Goal: Information Seeking & Learning: Learn about a topic

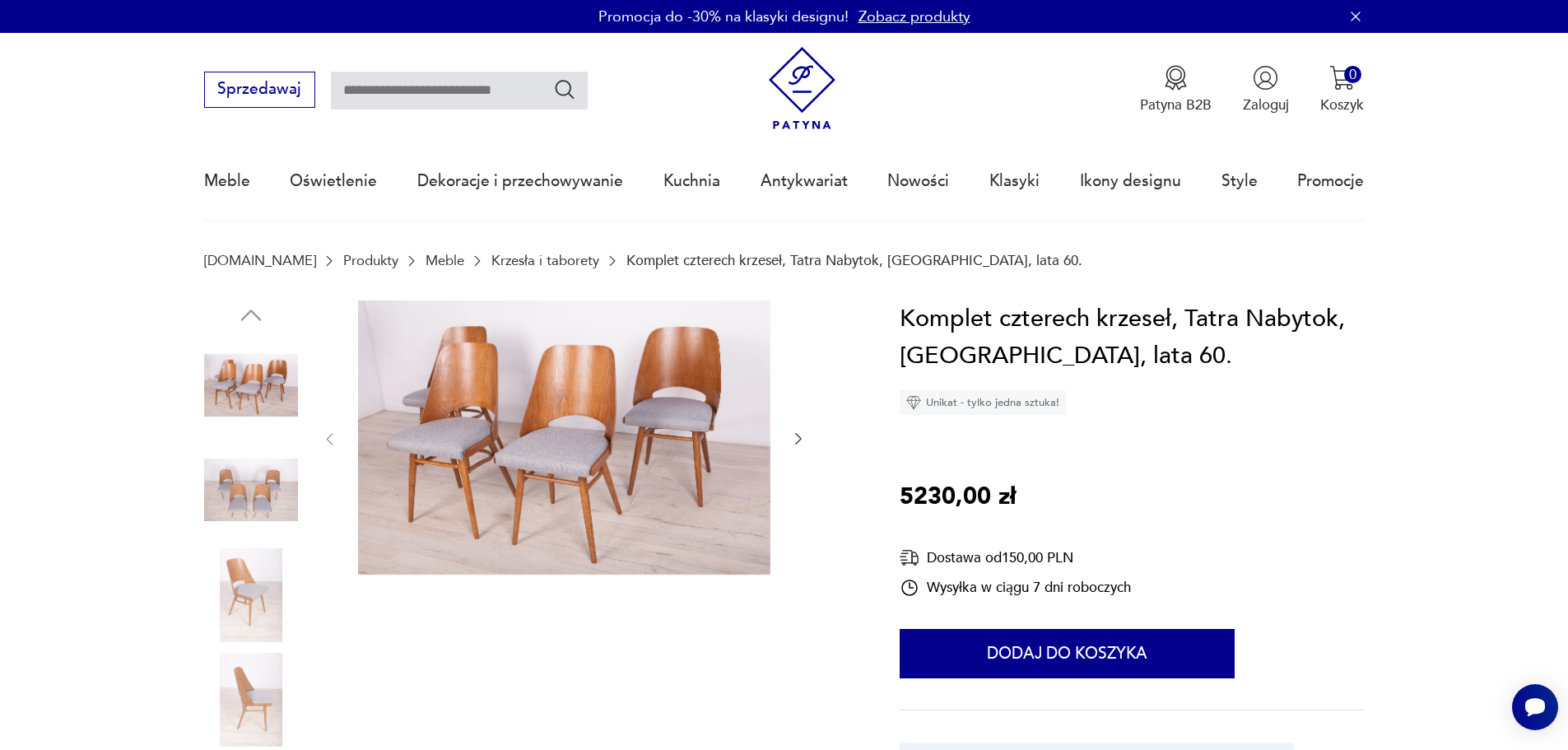
click at [237, 520] on img at bounding box center [251, 489] width 94 height 94
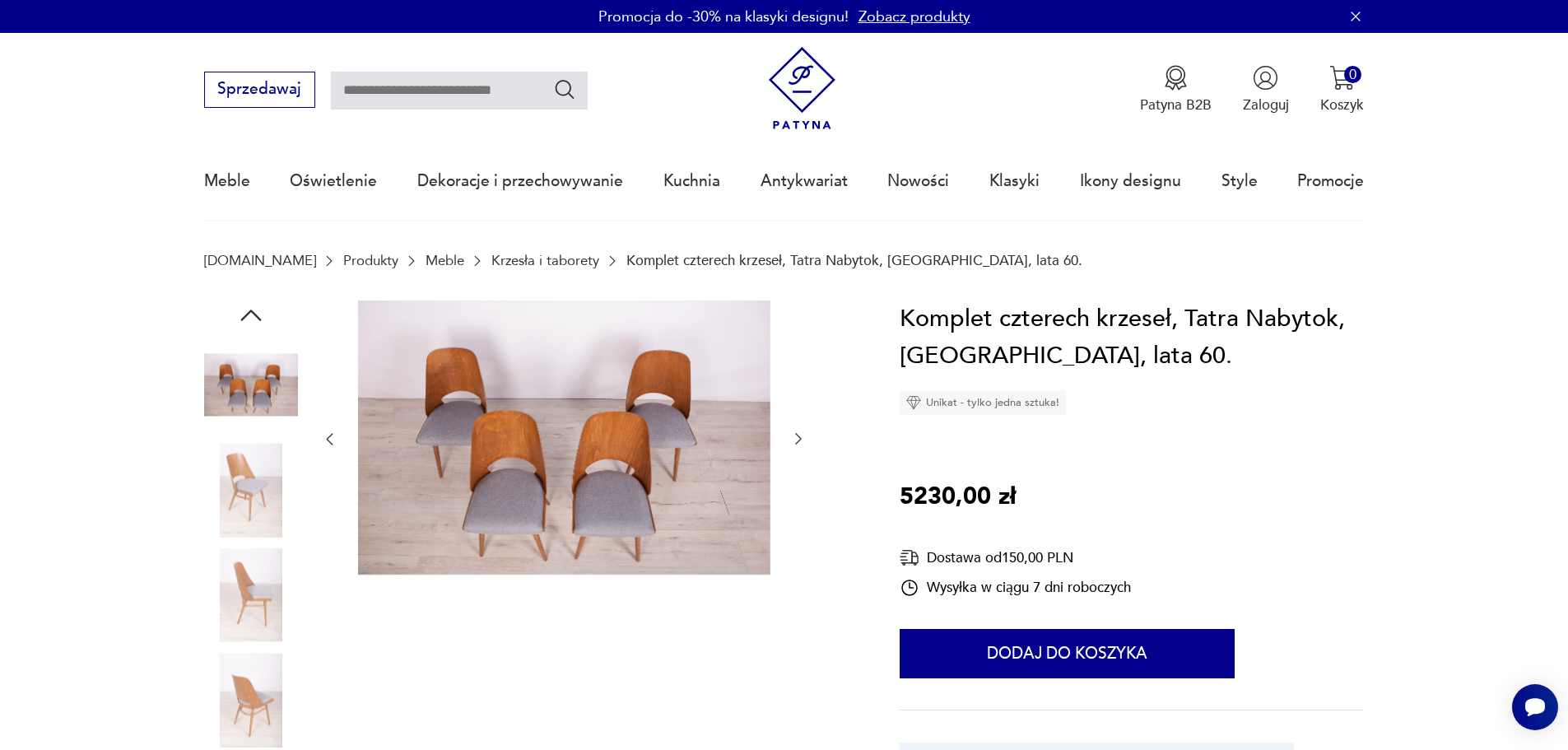
click at [265, 487] on img at bounding box center [251, 489] width 94 height 94
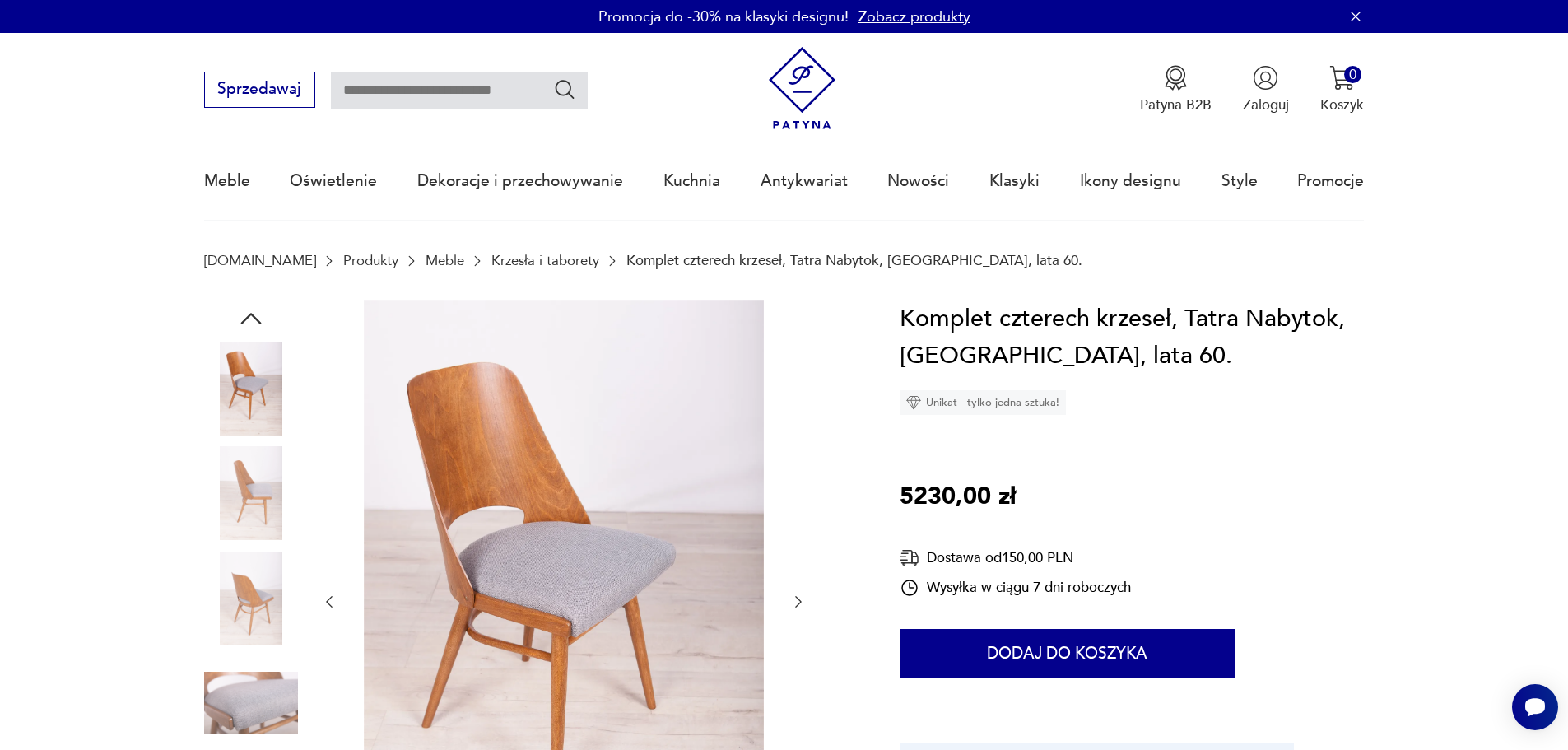
click at [300, 351] on div at bounding box center [528, 603] width 649 height 603
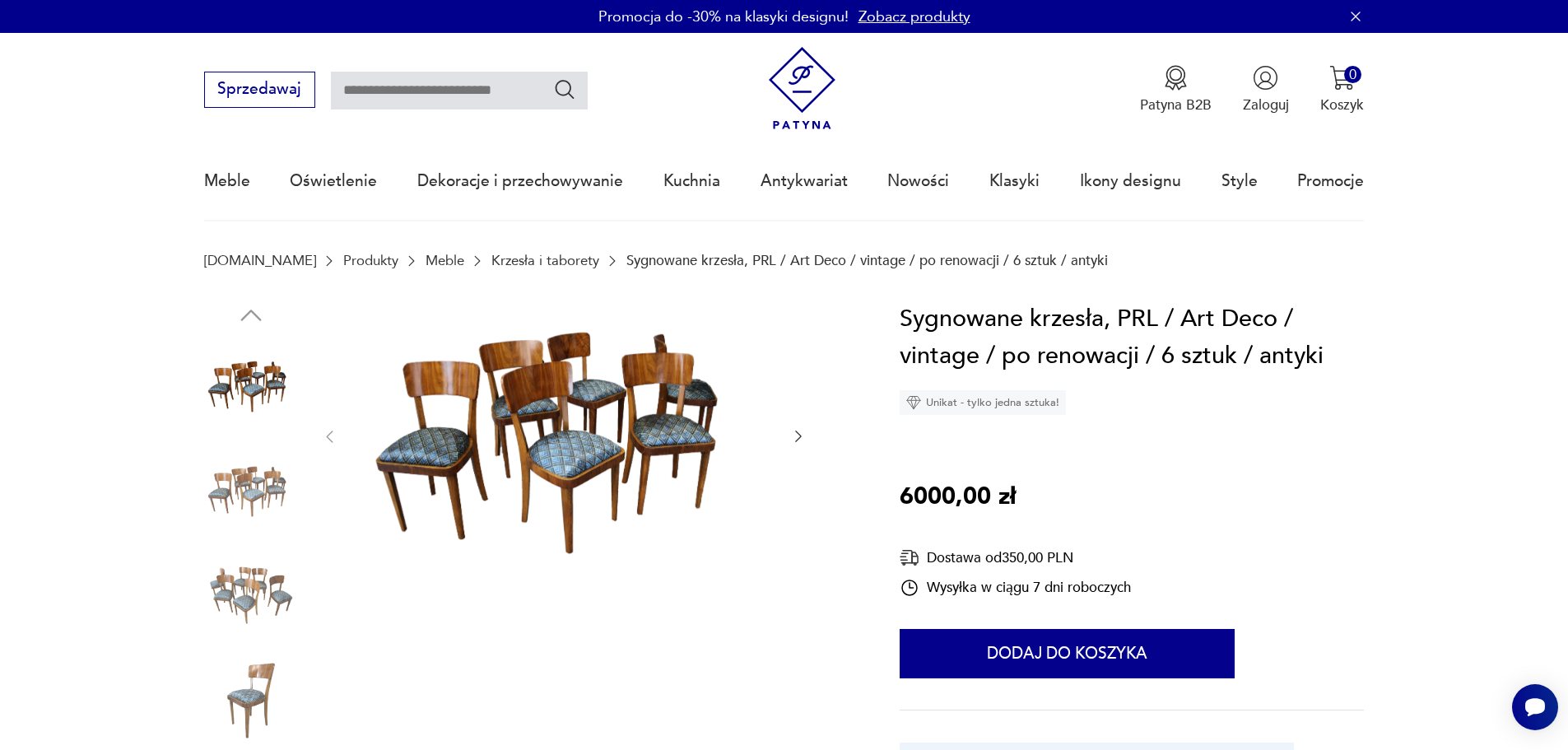
click at [503, 364] on img at bounding box center [564, 436] width 413 height 270
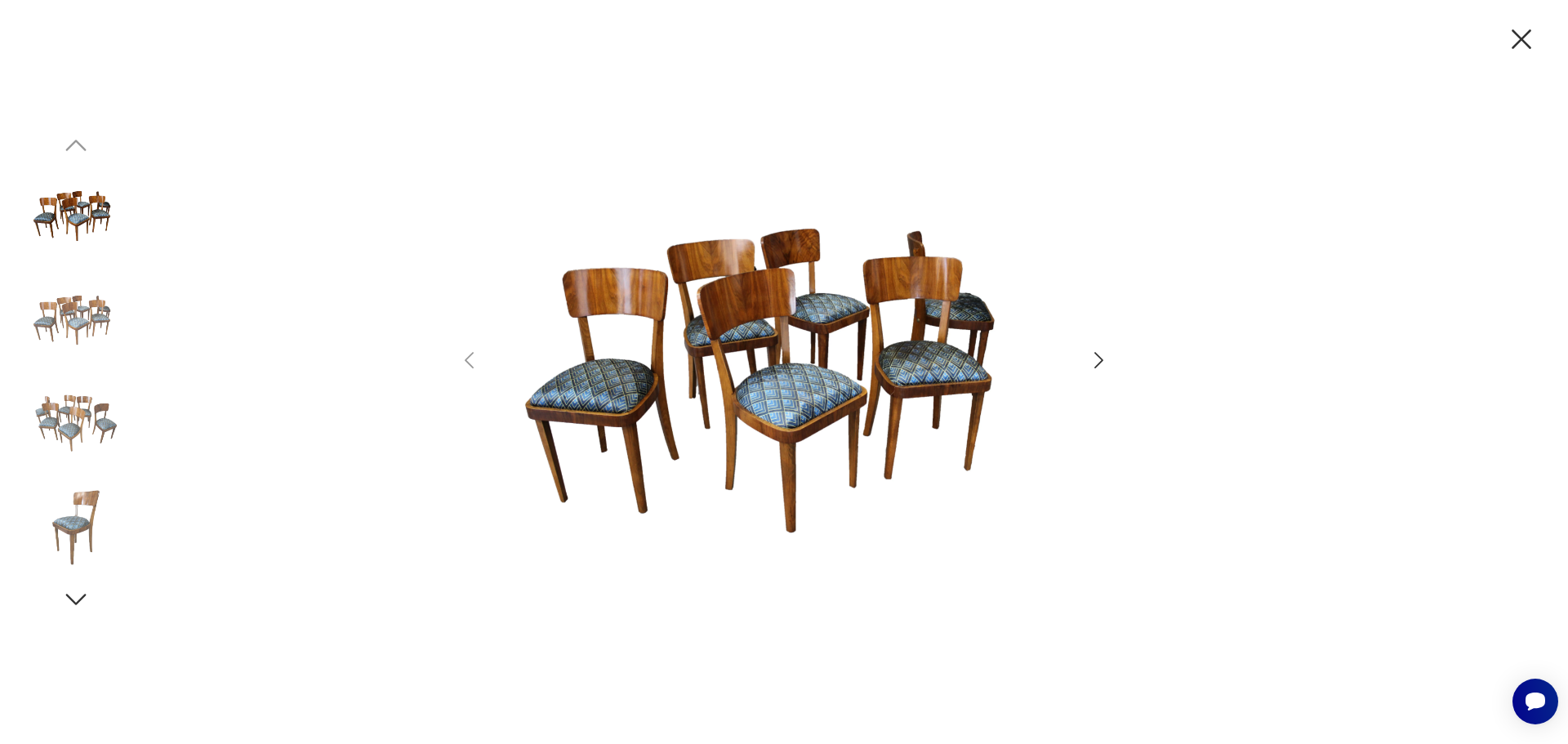
click at [773, 416] on img at bounding box center [784, 370] width 566 height 595
click at [1093, 361] on icon "button" at bounding box center [1098, 361] width 24 height 24
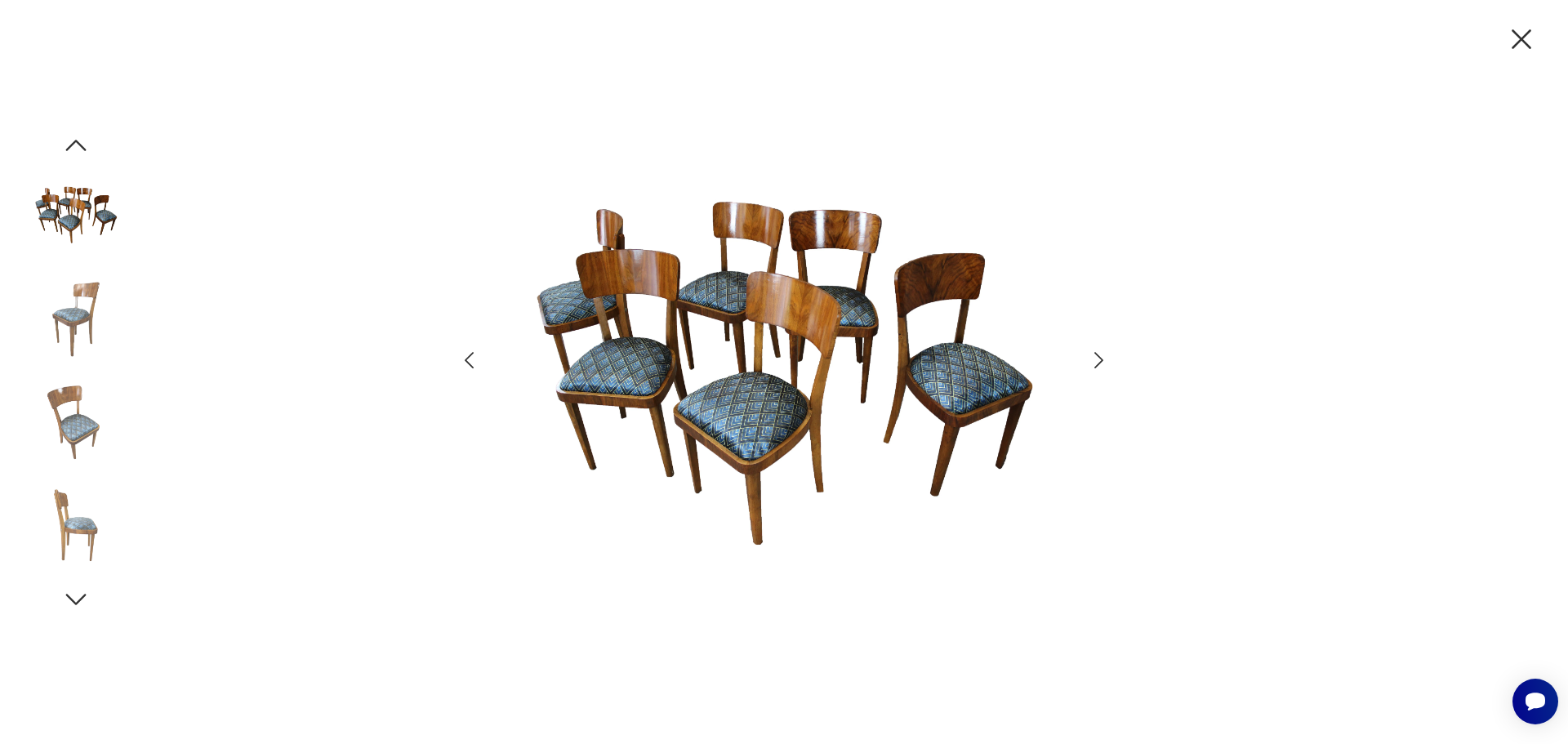
click at [1093, 361] on icon "button" at bounding box center [1098, 361] width 24 height 24
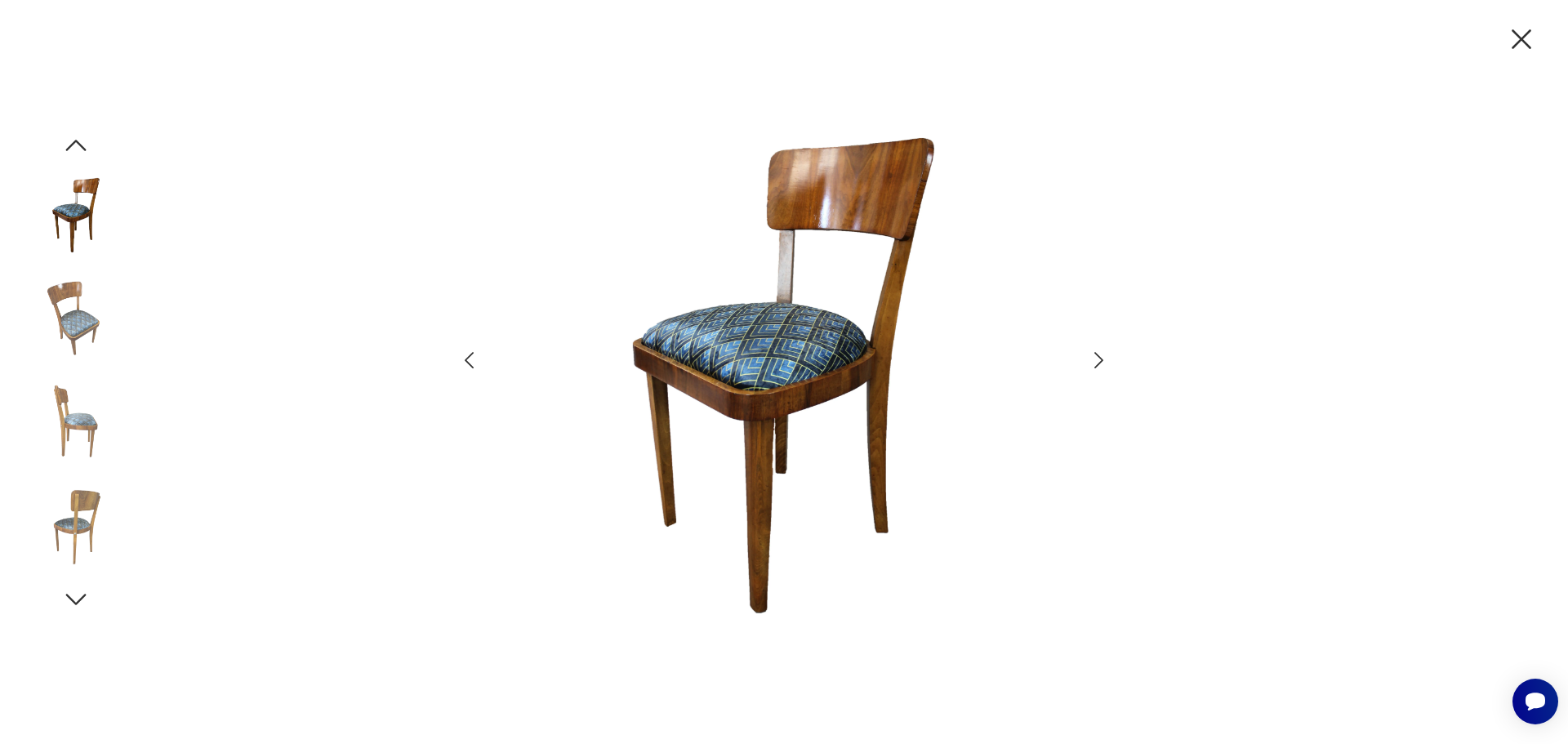
click at [1093, 361] on icon "button" at bounding box center [1098, 361] width 24 height 24
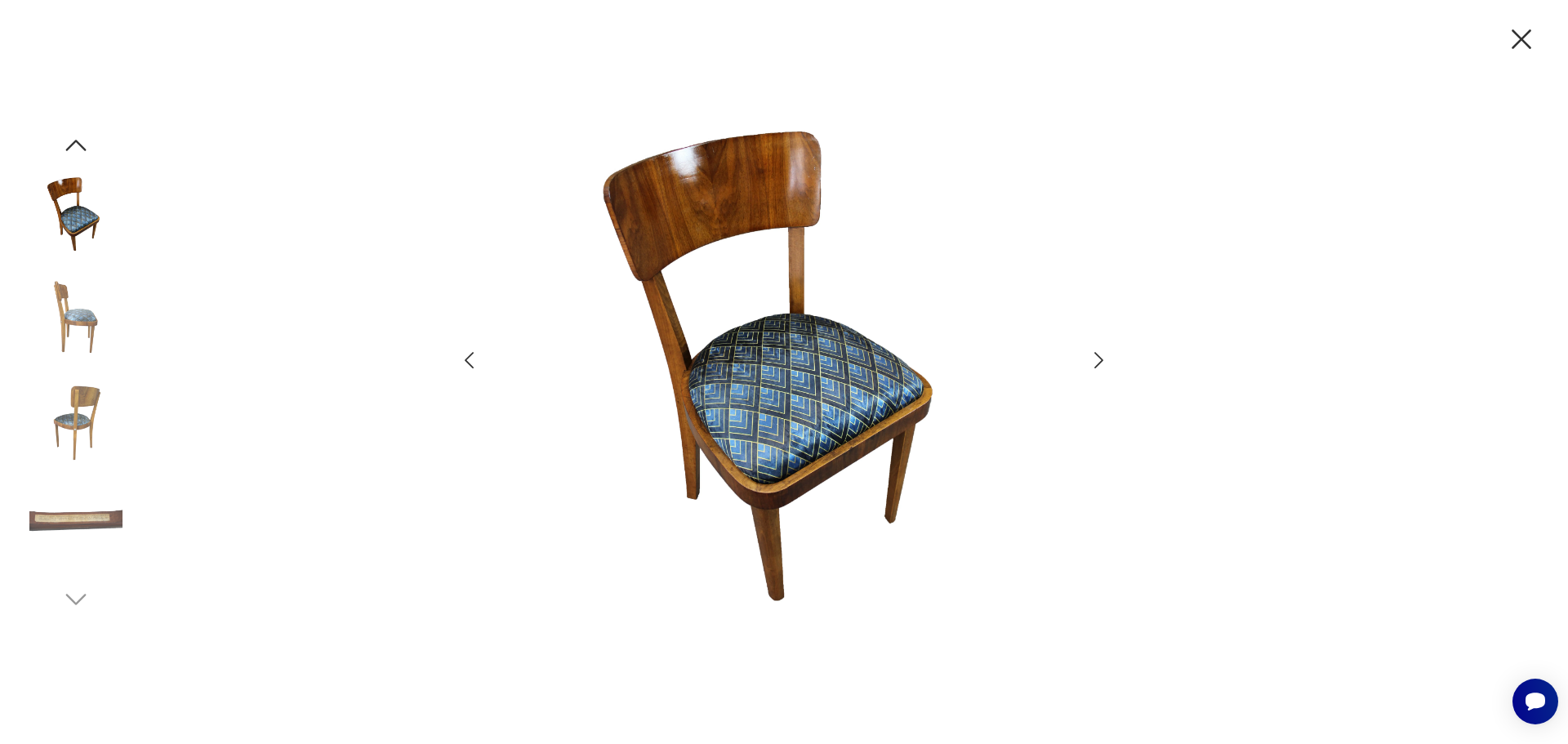
click at [1093, 361] on icon "button" at bounding box center [1098, 361] width 24 height 24
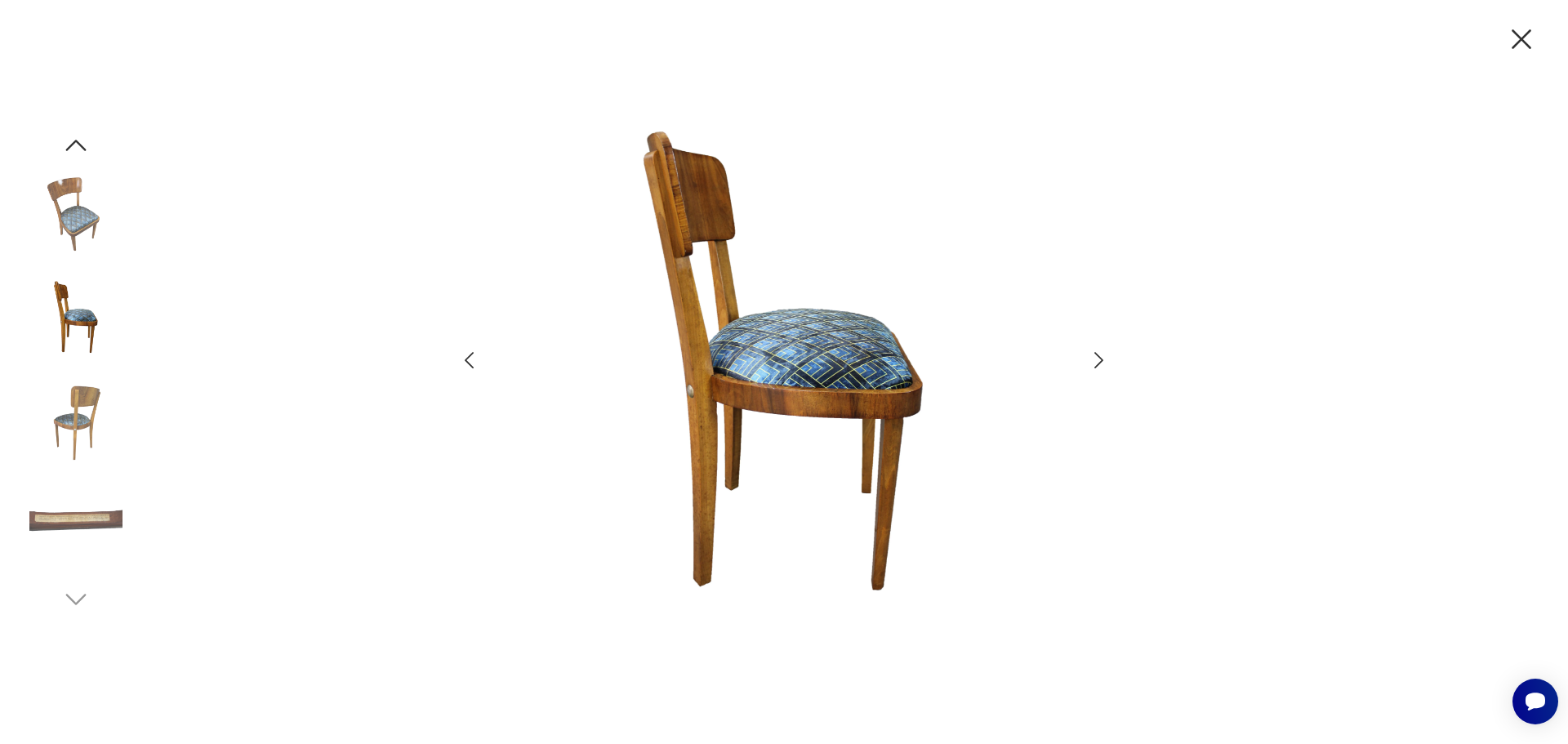
click at [1093, 361] on icon "button" at bounding box center [1098, 361] width 24 height 24
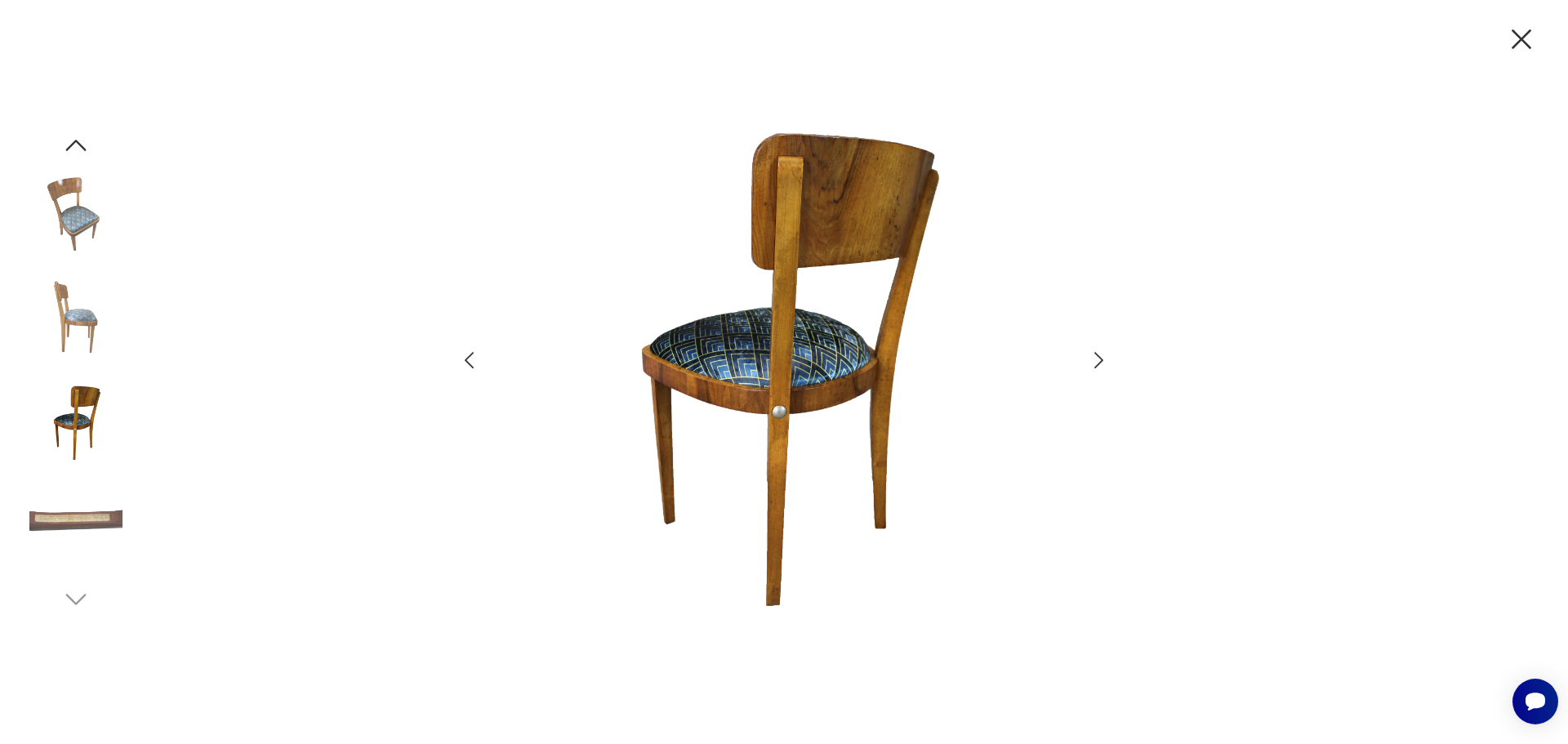
click at [1093, 361] on icon "button" at bounding box center [1098, 361] width 24 height 24
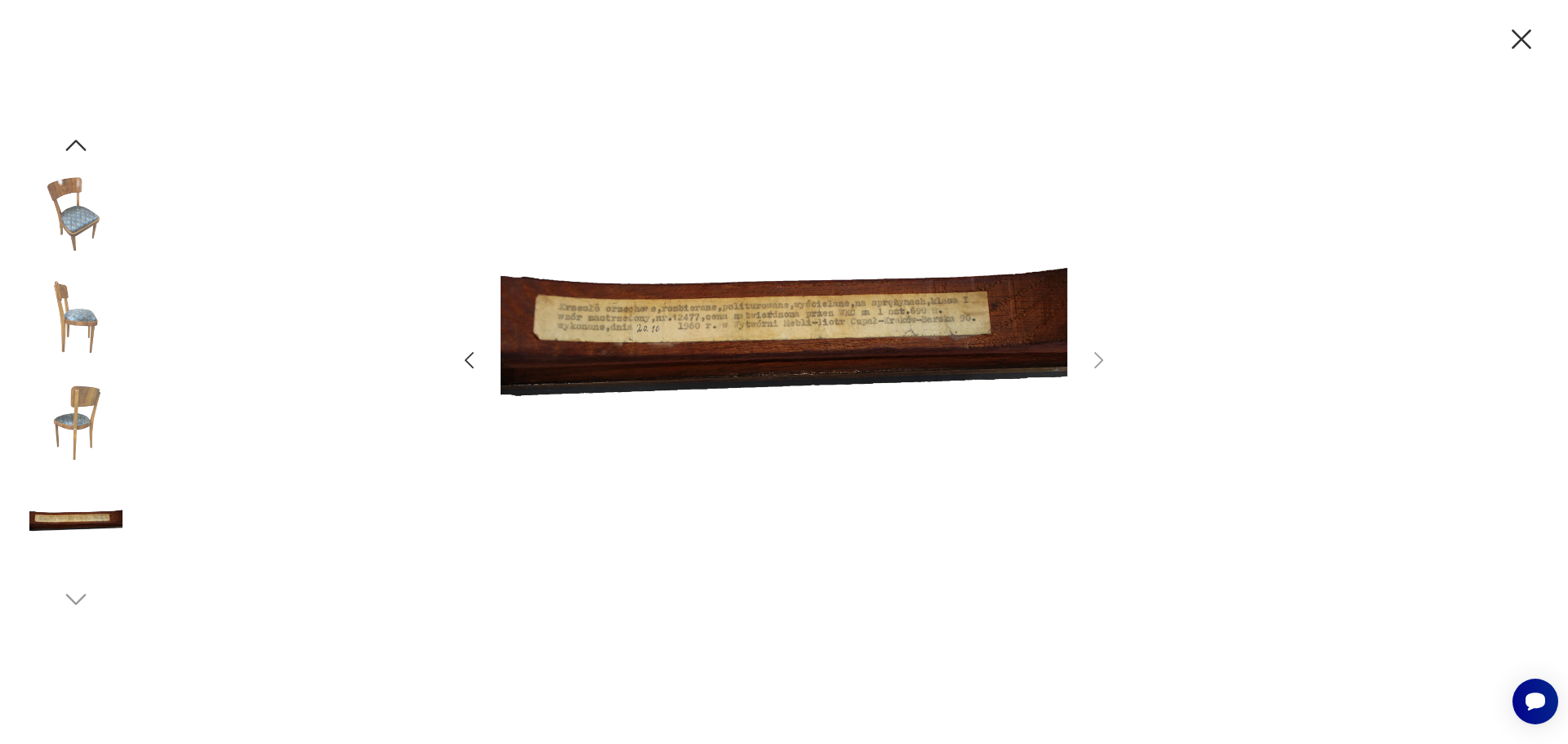
click at [823, 349] on img at bounding box center [784, 370] width 566 height 595
click at [1517, 42] on icon "button" at bounding box center [1521, 39] width 19 height 19
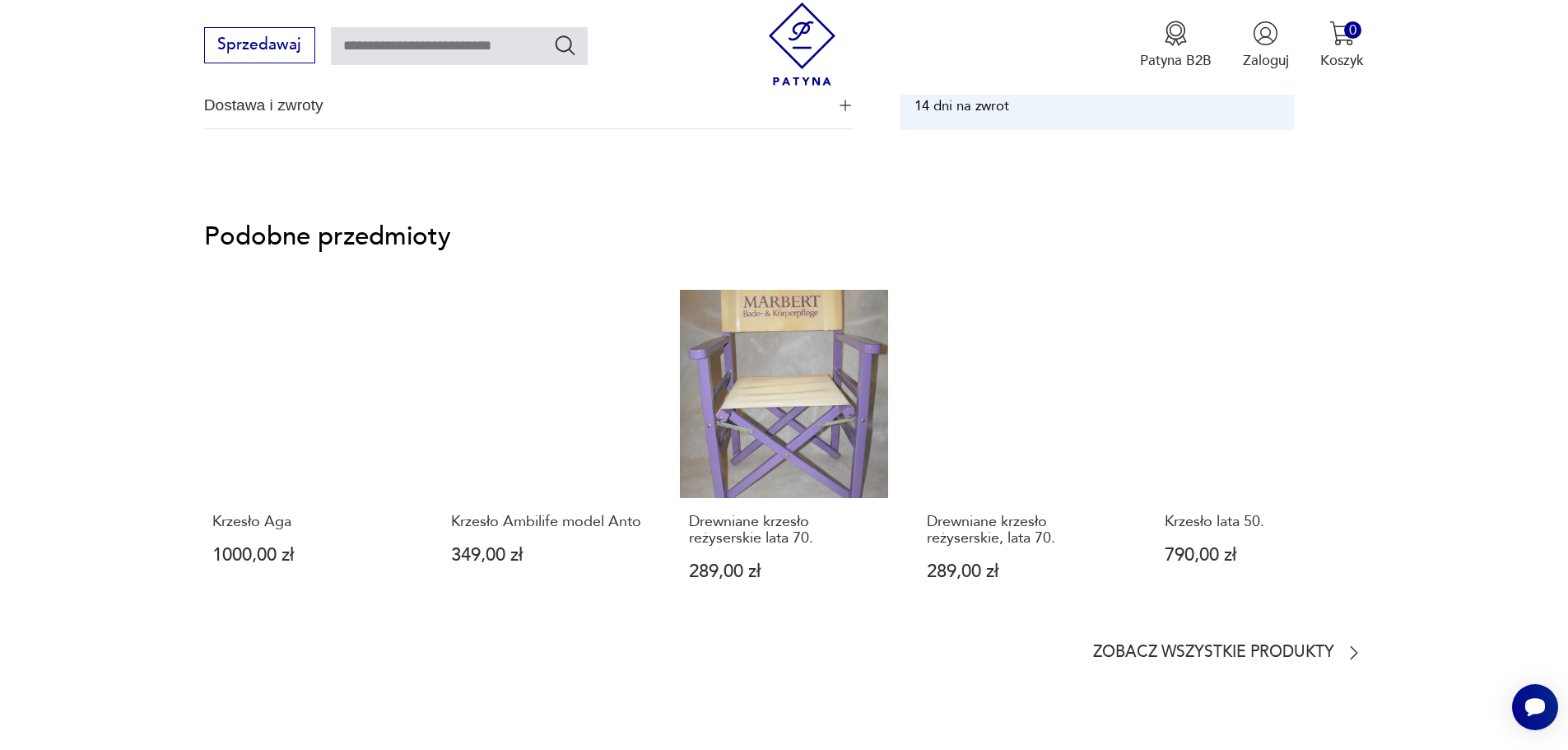
scroll to position [1354, 0]
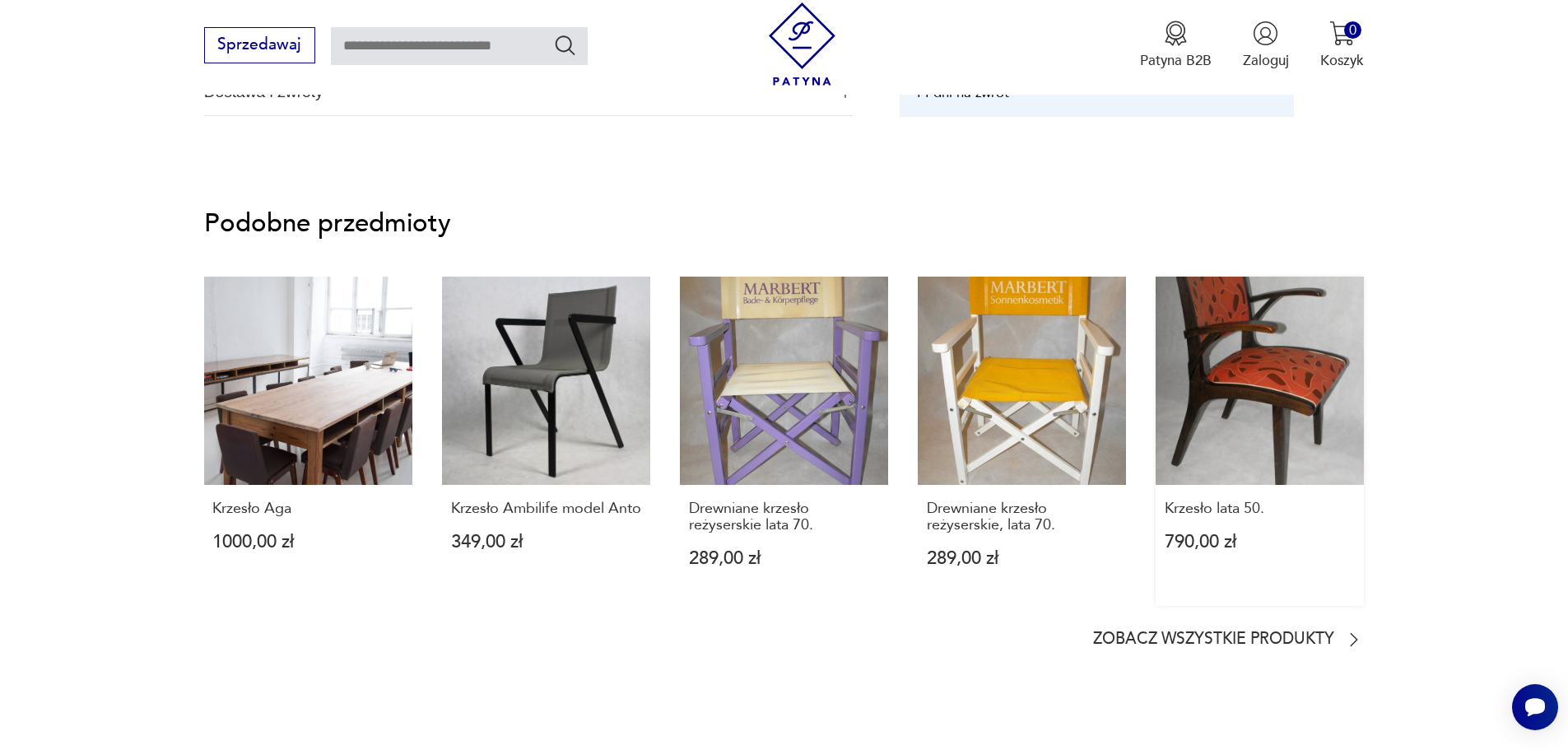
click at [1305, 409] on link "Krzesło lata 50. 790,00 zł" at bounding box center [1260, 441] width 208 height 329
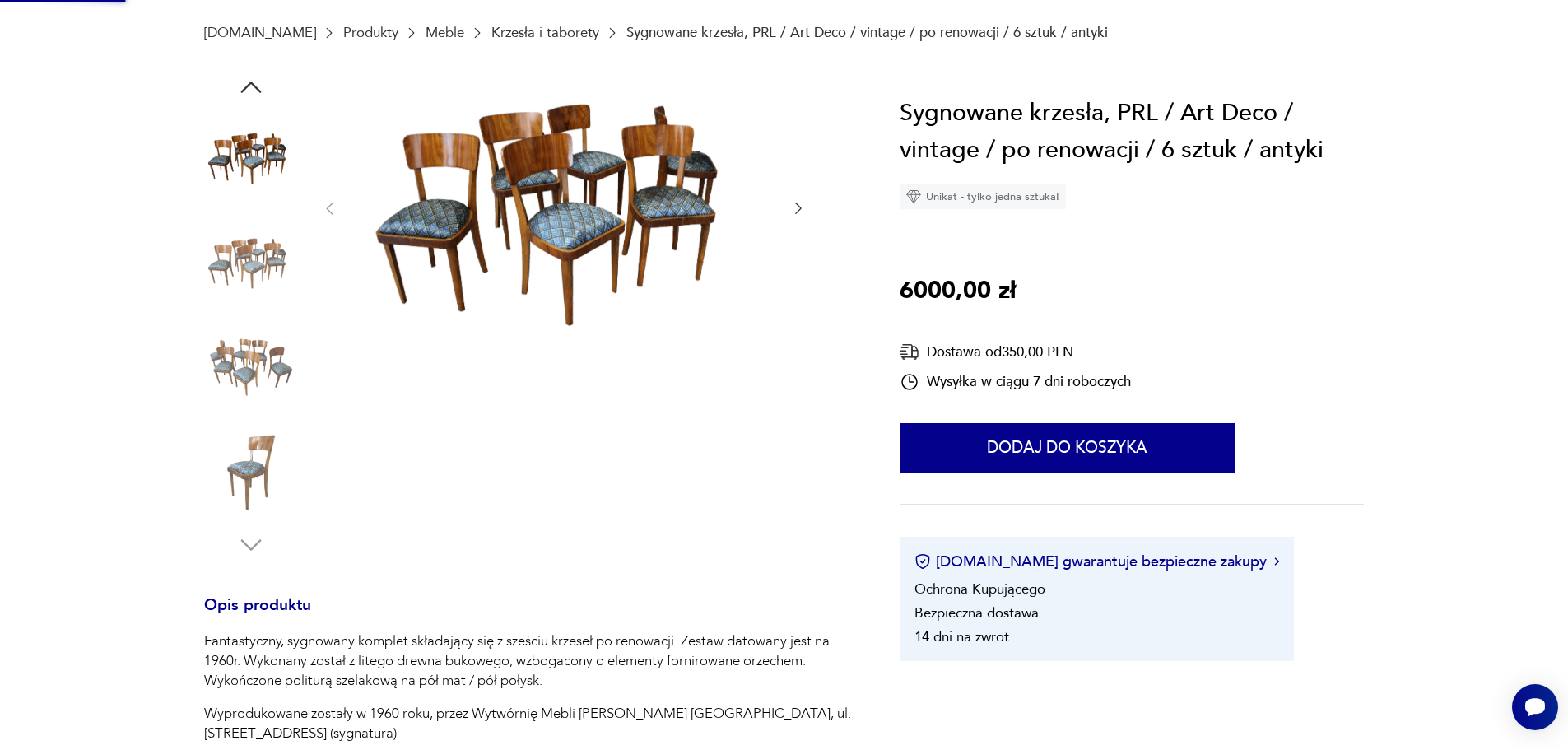
scroll to position [0, 0]
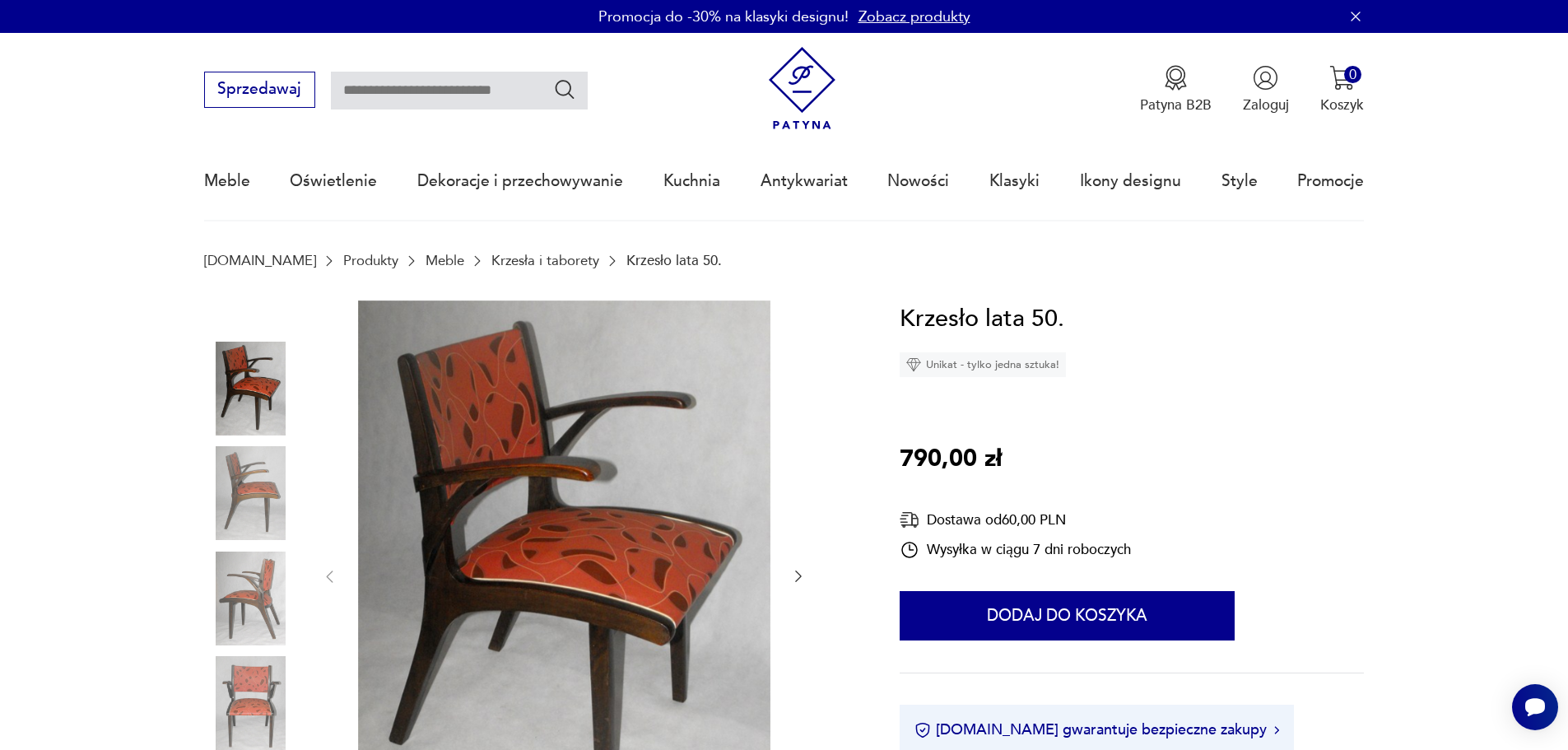
click at [246, 402] on img at bounding box center [251, 388] width 94 height 94
click at [486, 410] on img at bounding box center [564, 576] width 413 height 549
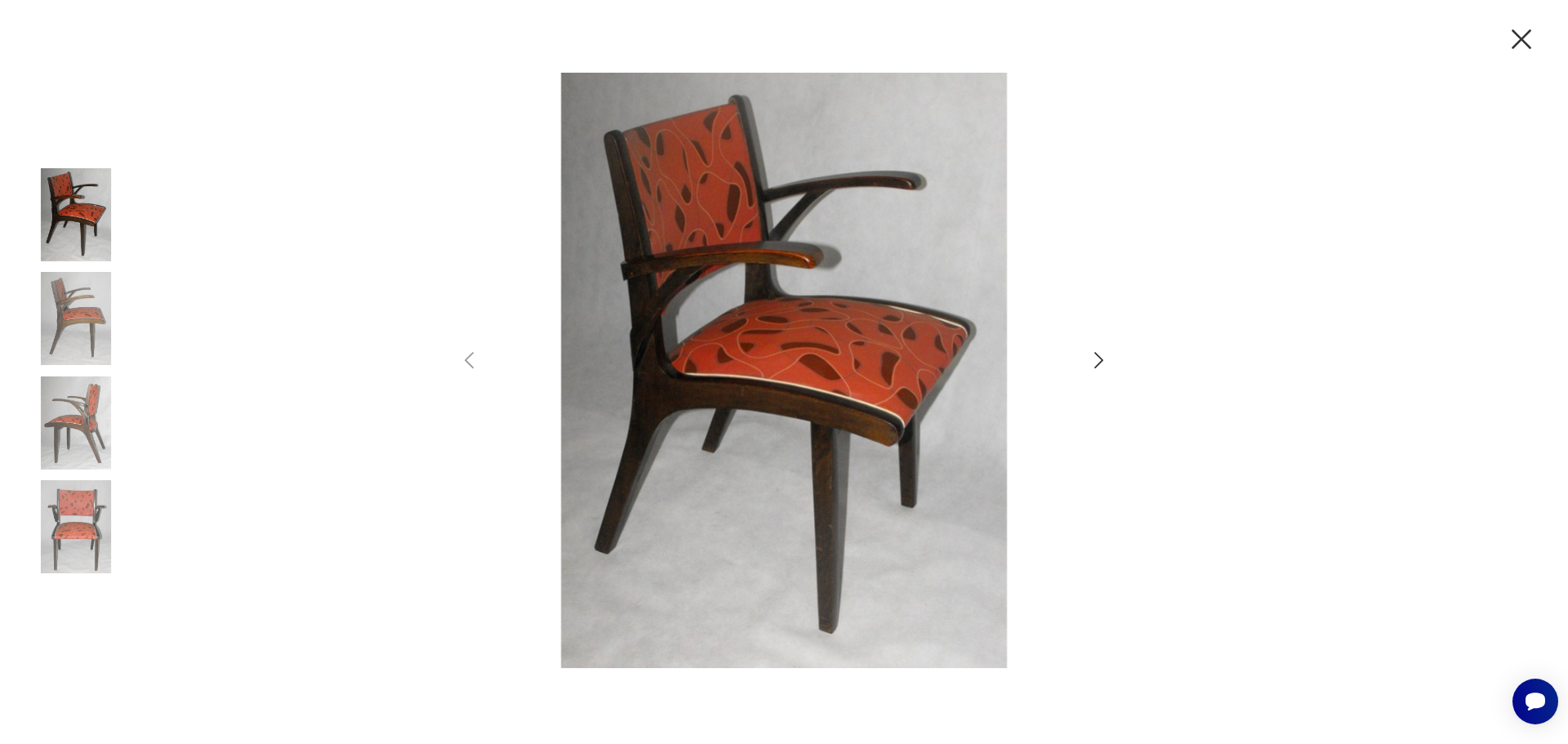
click at [690, 388] on img at bounding box center [784, 370] width 566 height 595
click at [1102, 369] on icon "button" at bounding box center [1098, 361] width 24 height 24
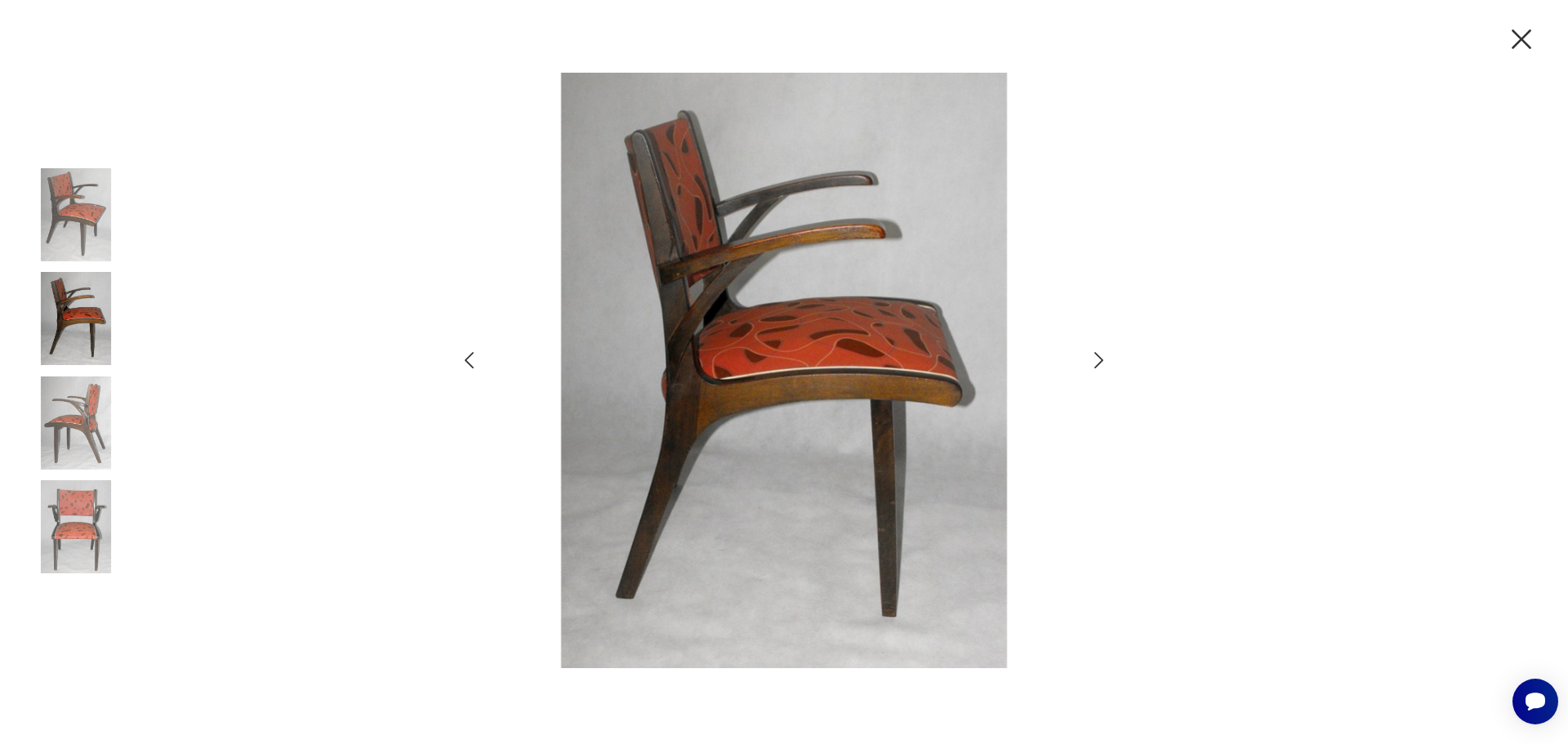
click at [1102, 369] on icon "button" at bounding box center [1098, 361] width 24 height 24
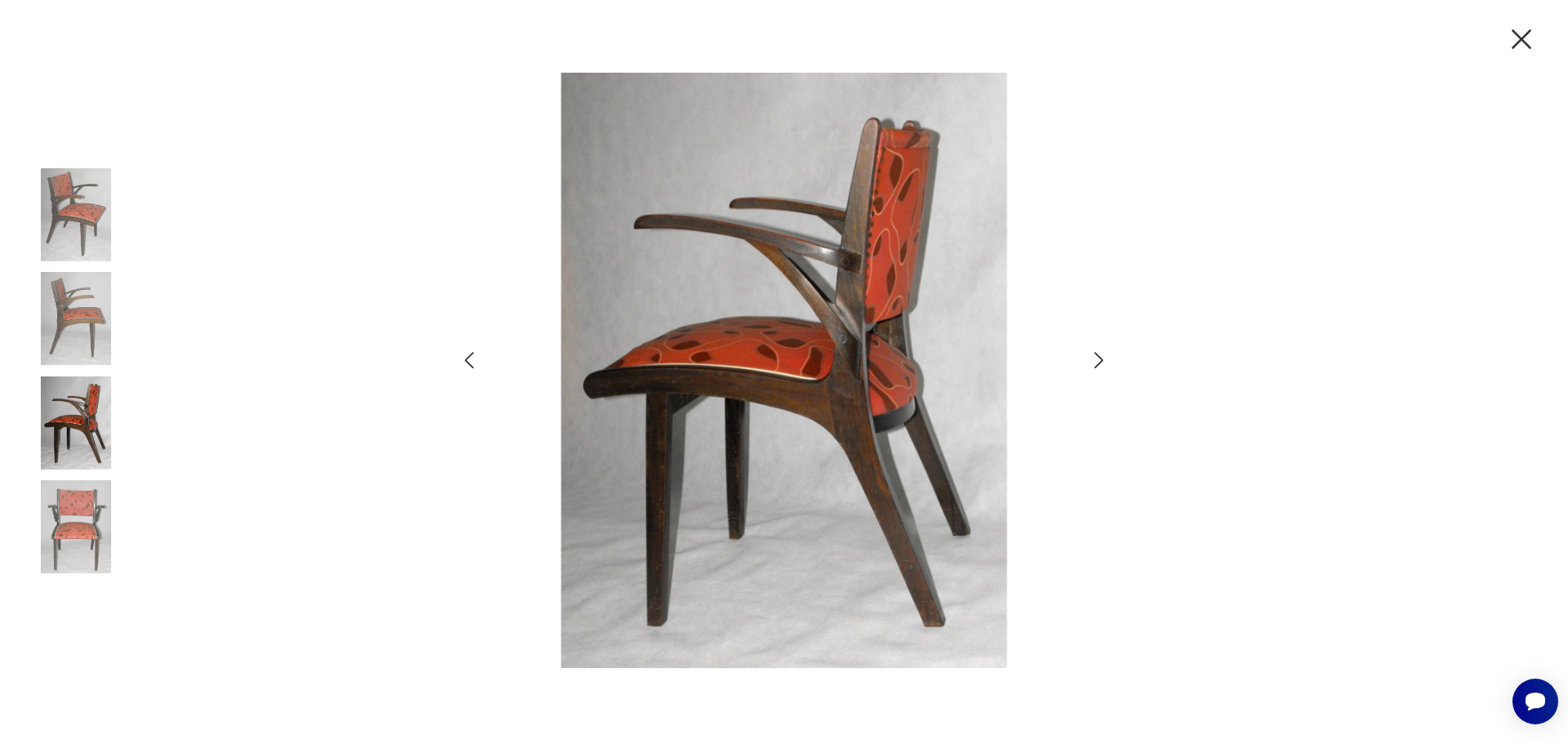
click at [1102, 369] on icon "button" at bounding box center [1098, 361] width 24 height 24
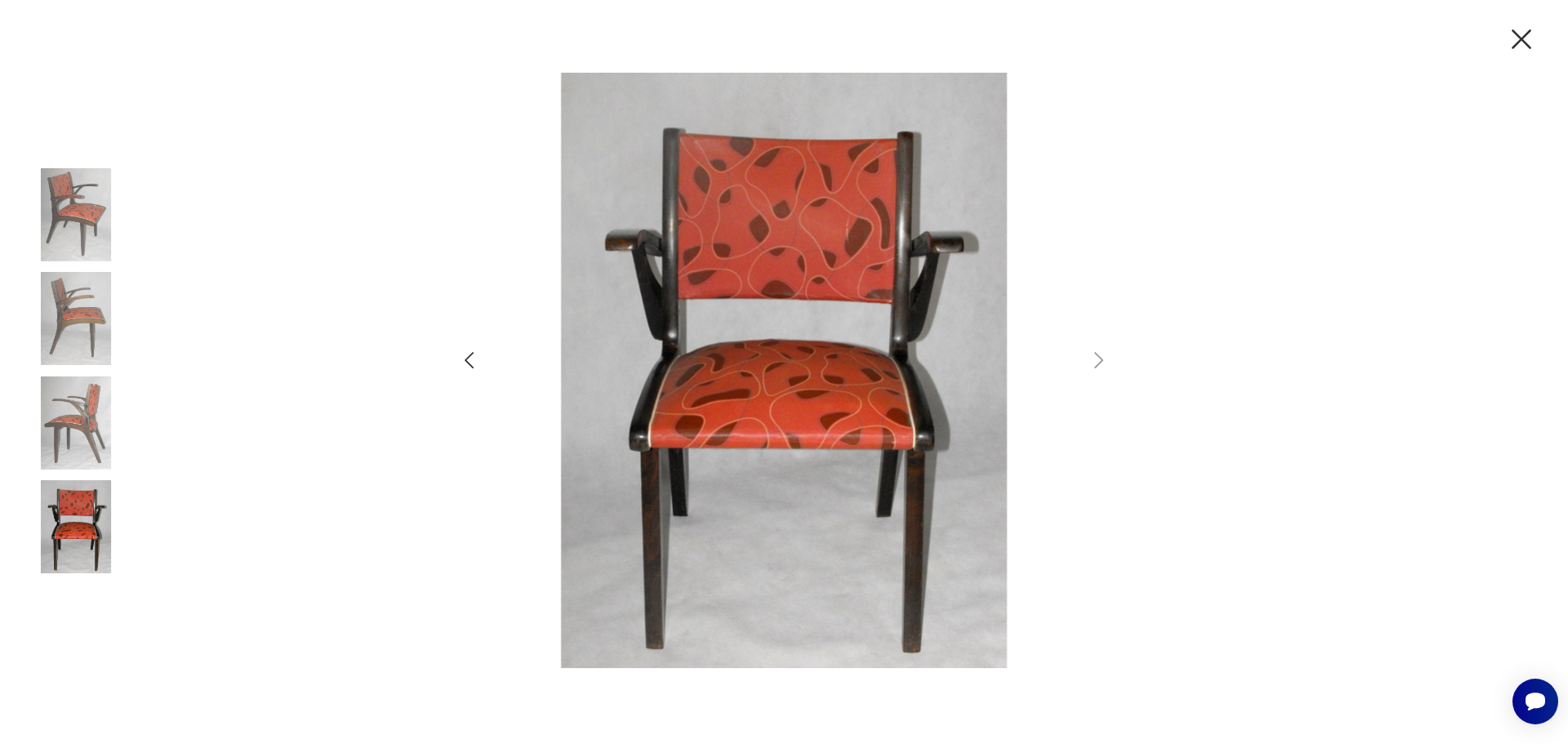
click at [1524, 42] on icon "button" at bounding box center [1521, 39] width 19 height 19
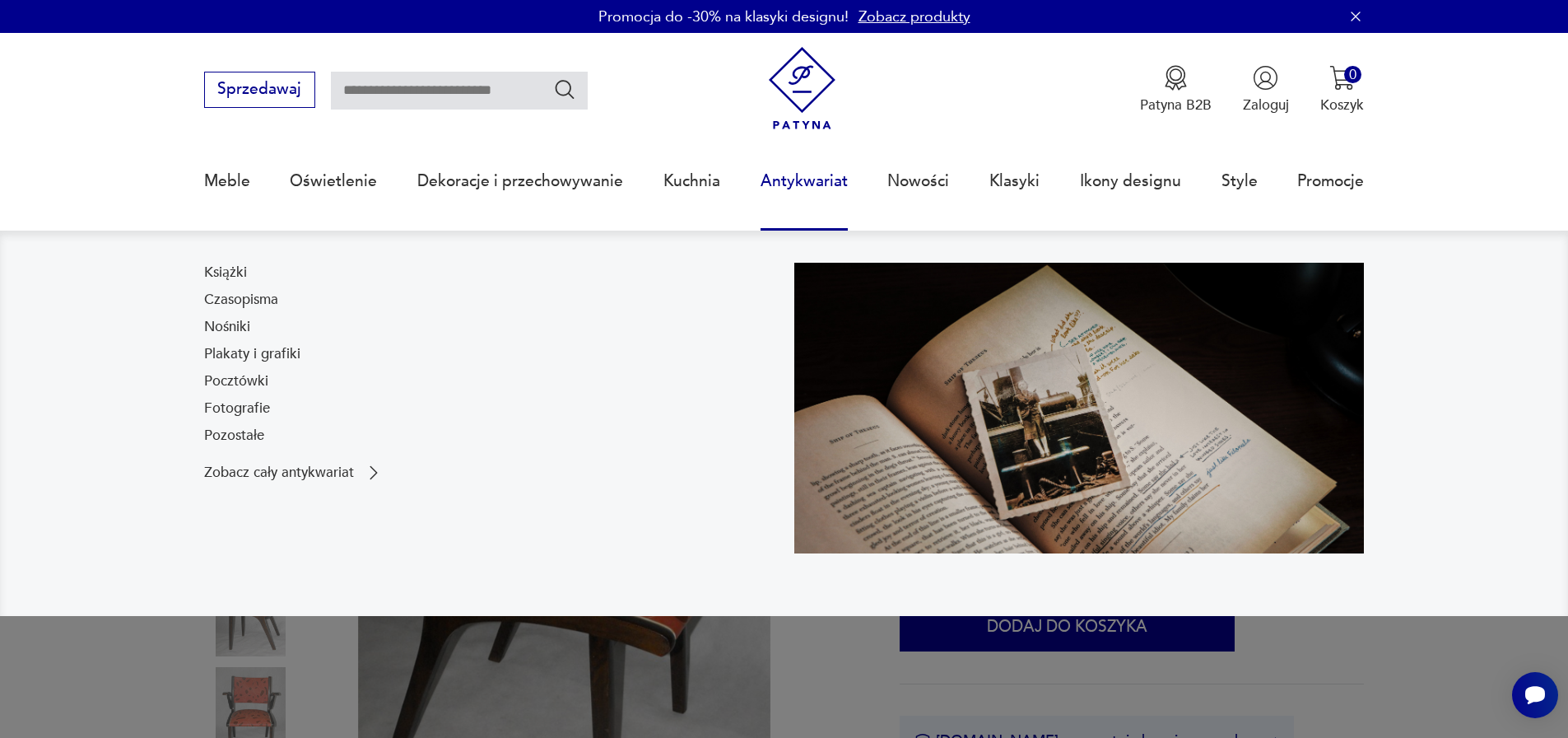
click at [799, 183] on link "Antykwariat" at bounding box center [804, 181] width 87 height 76
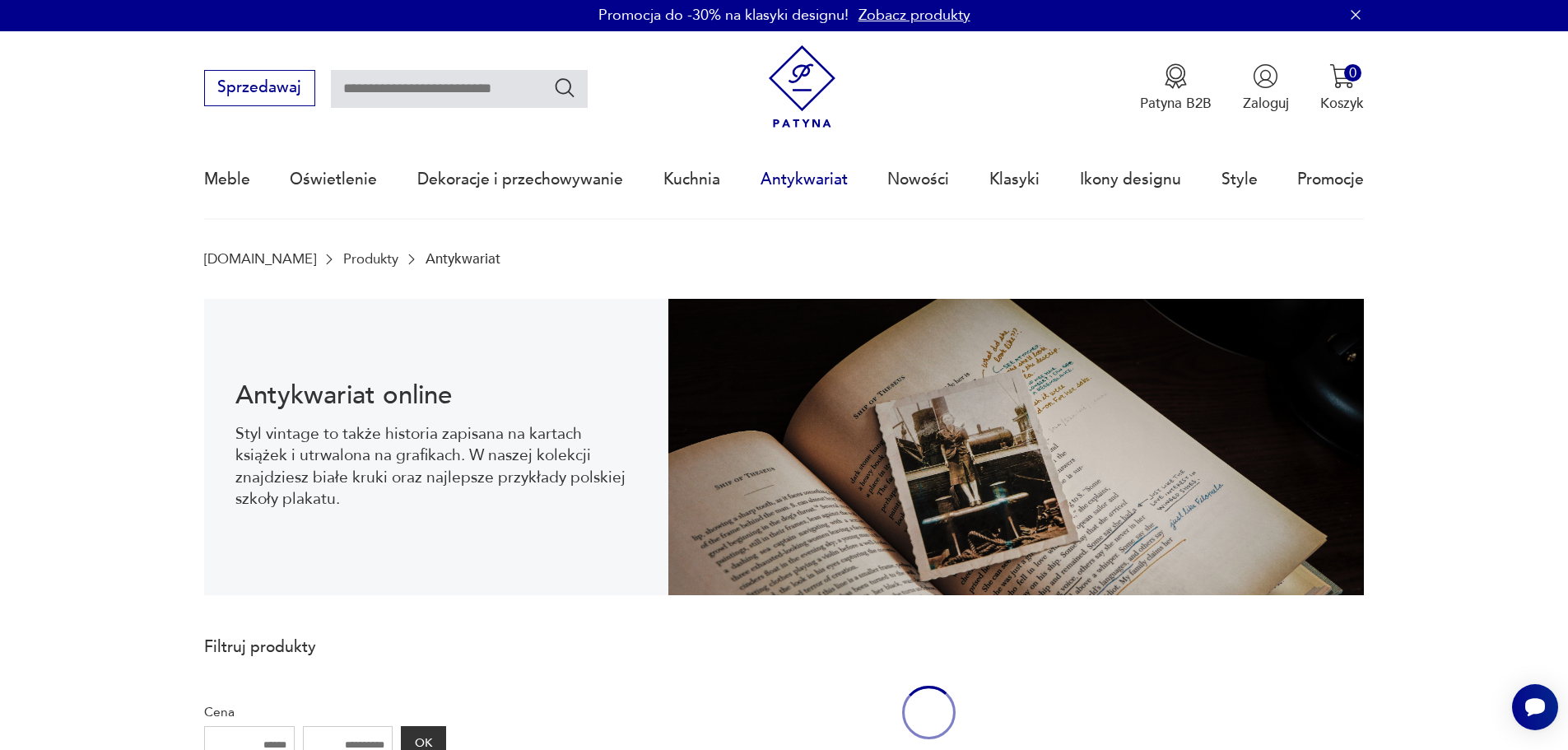
scroll to position [53, 0]
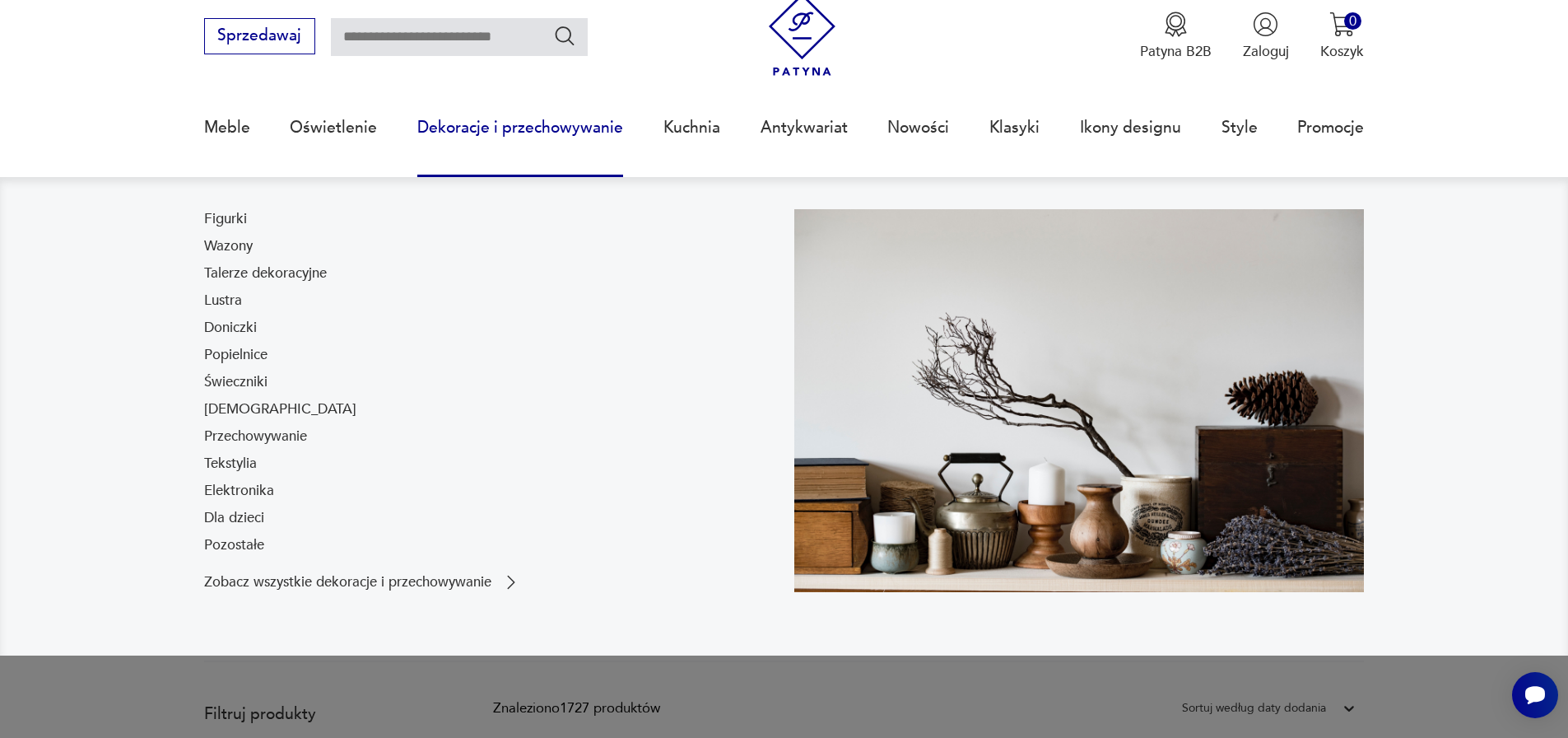
click at [479, 127] on link "Dekoracje i przechowywanie" at bounding box center [520, 127] width 205 height 76
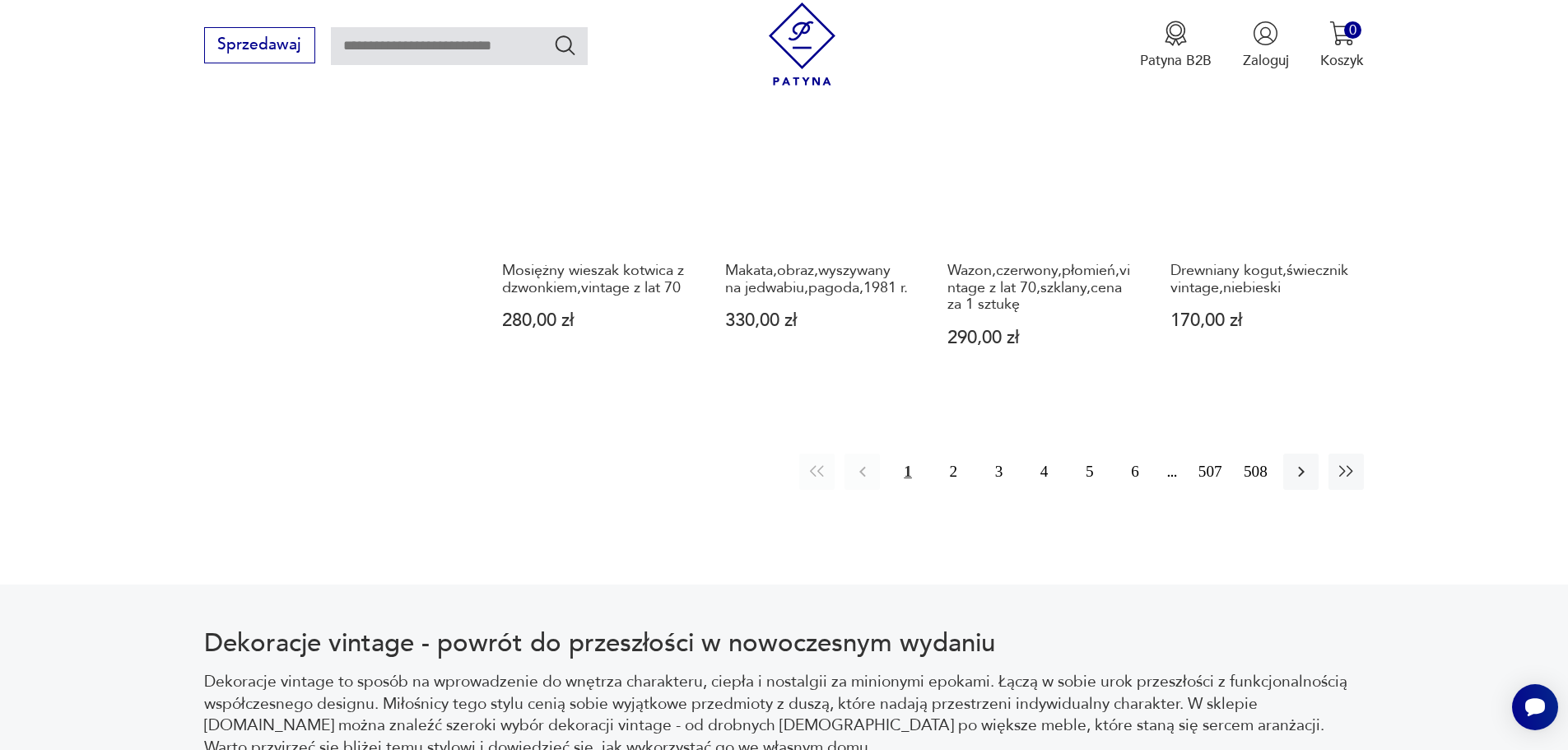
scroll to position [2045, 0]
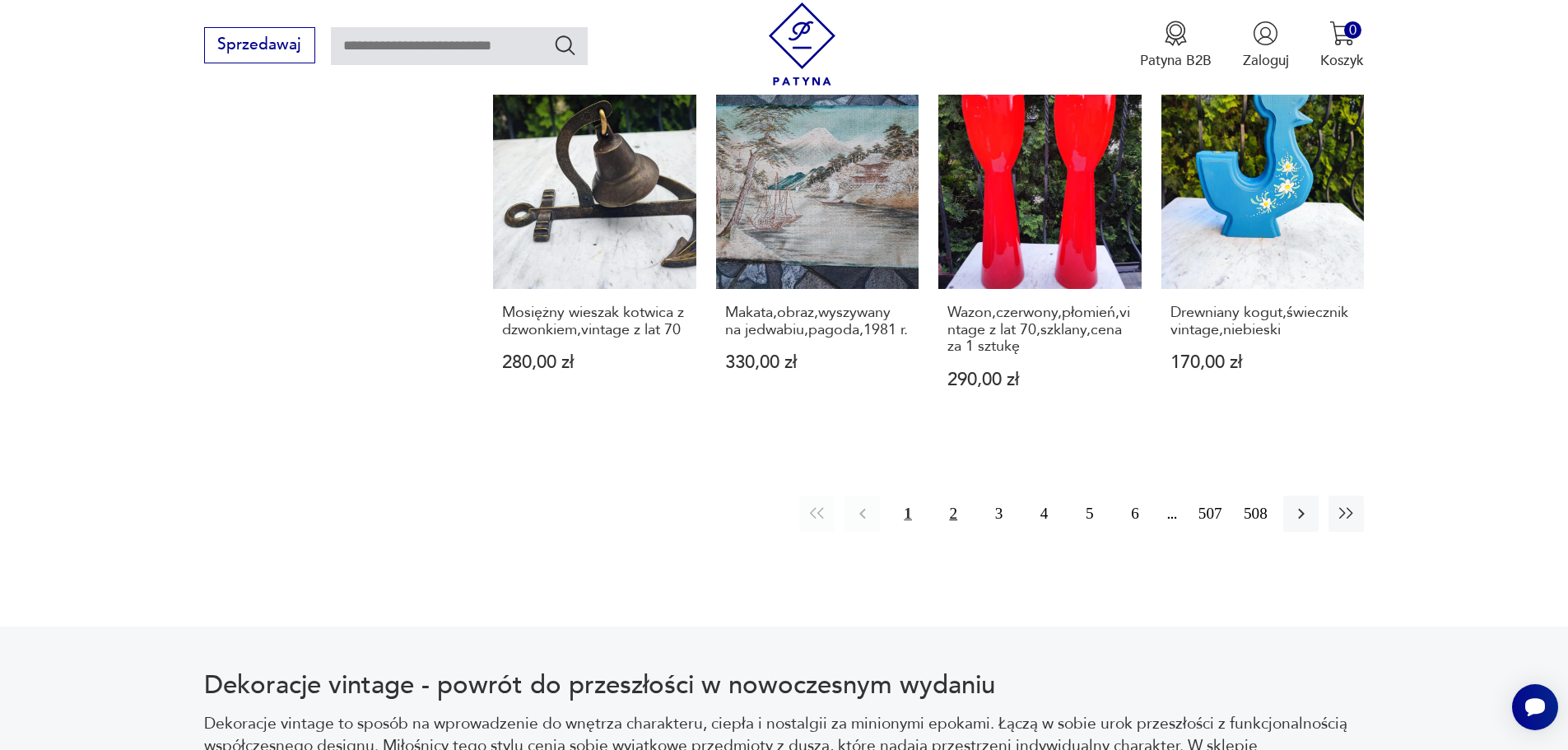
click at [958, 496] on button "2" at bounding box center [954, 513] width 36 height 36
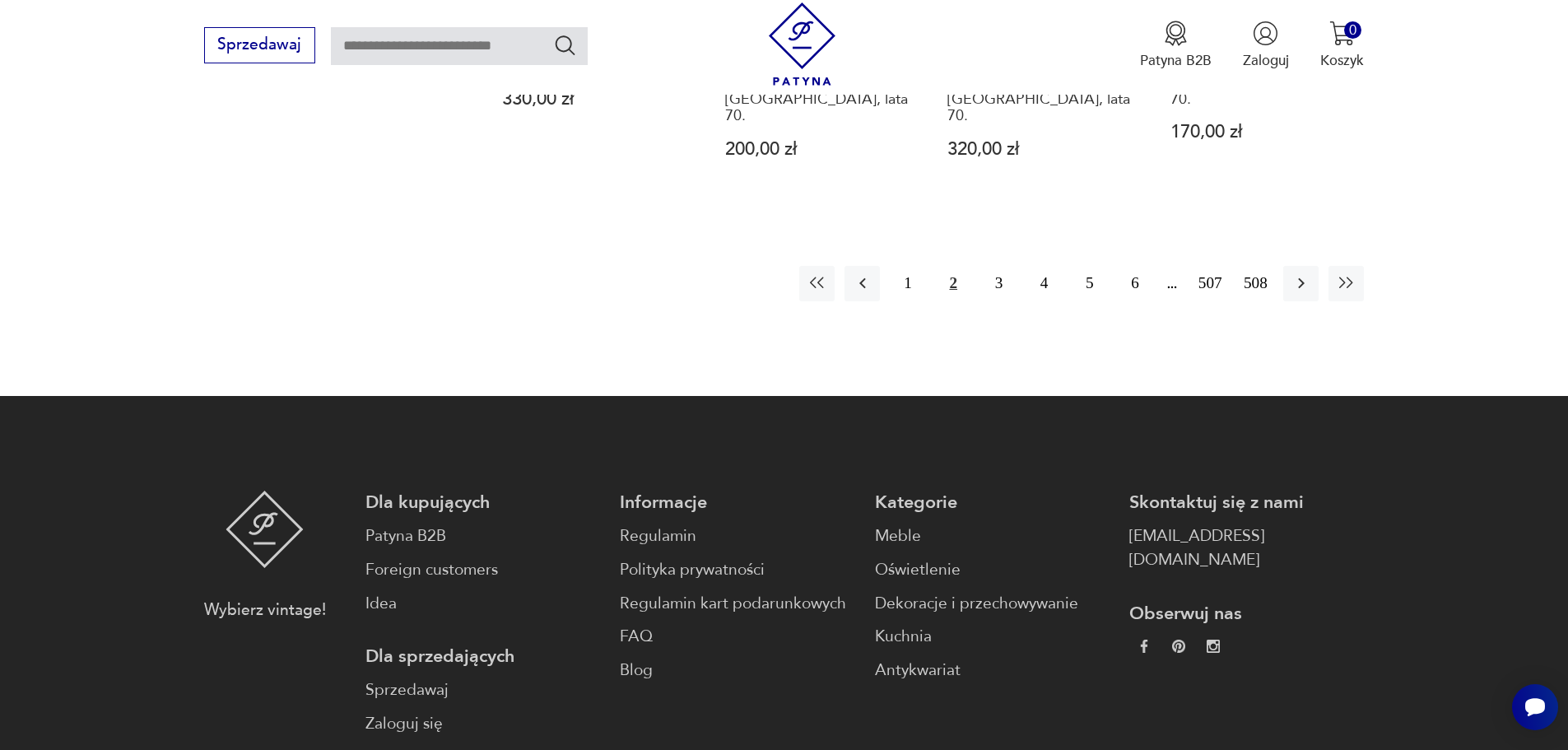
scroll to position [2219, 0]
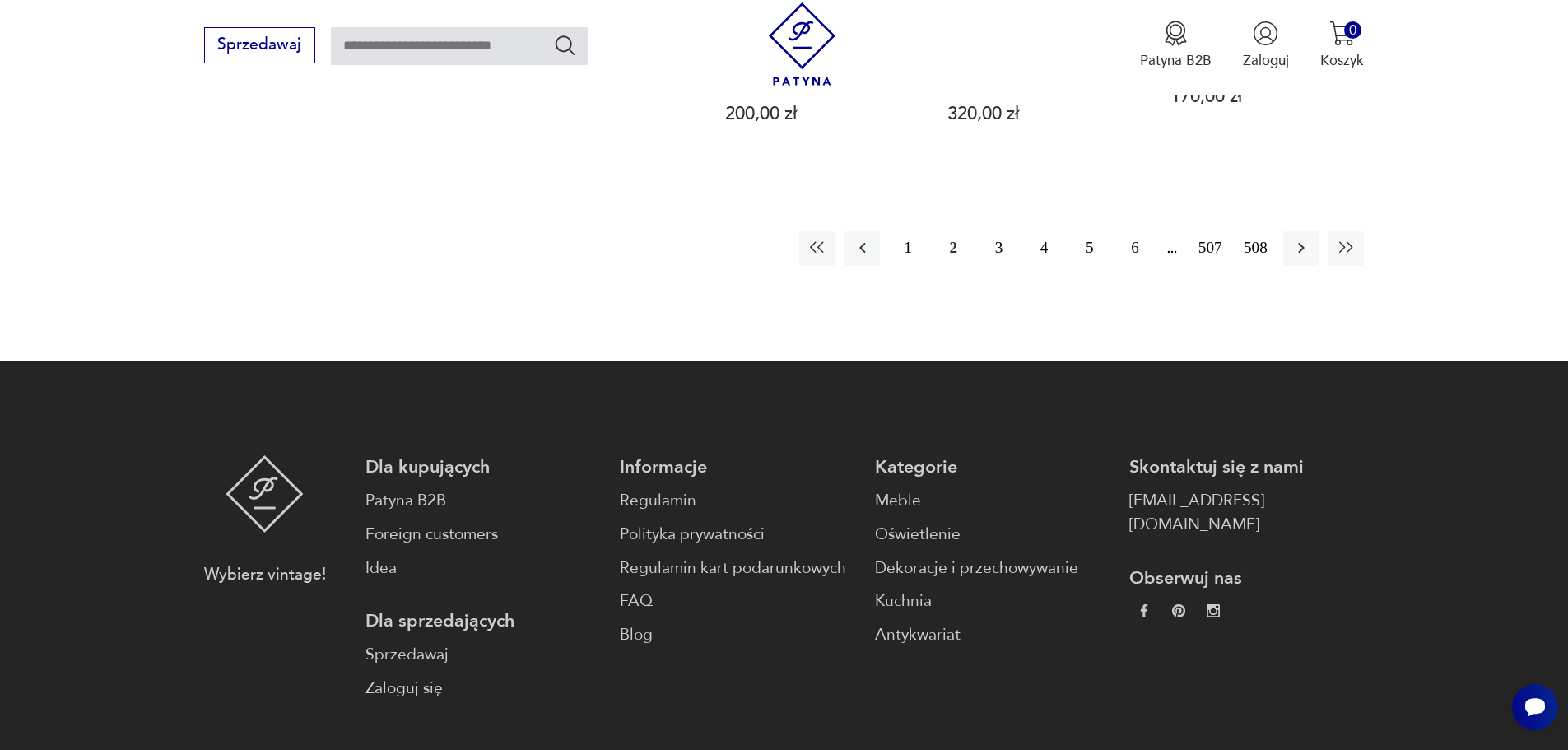
click at [997, 230] on button "3" at bounding box center [999, 248] width 36 height 36
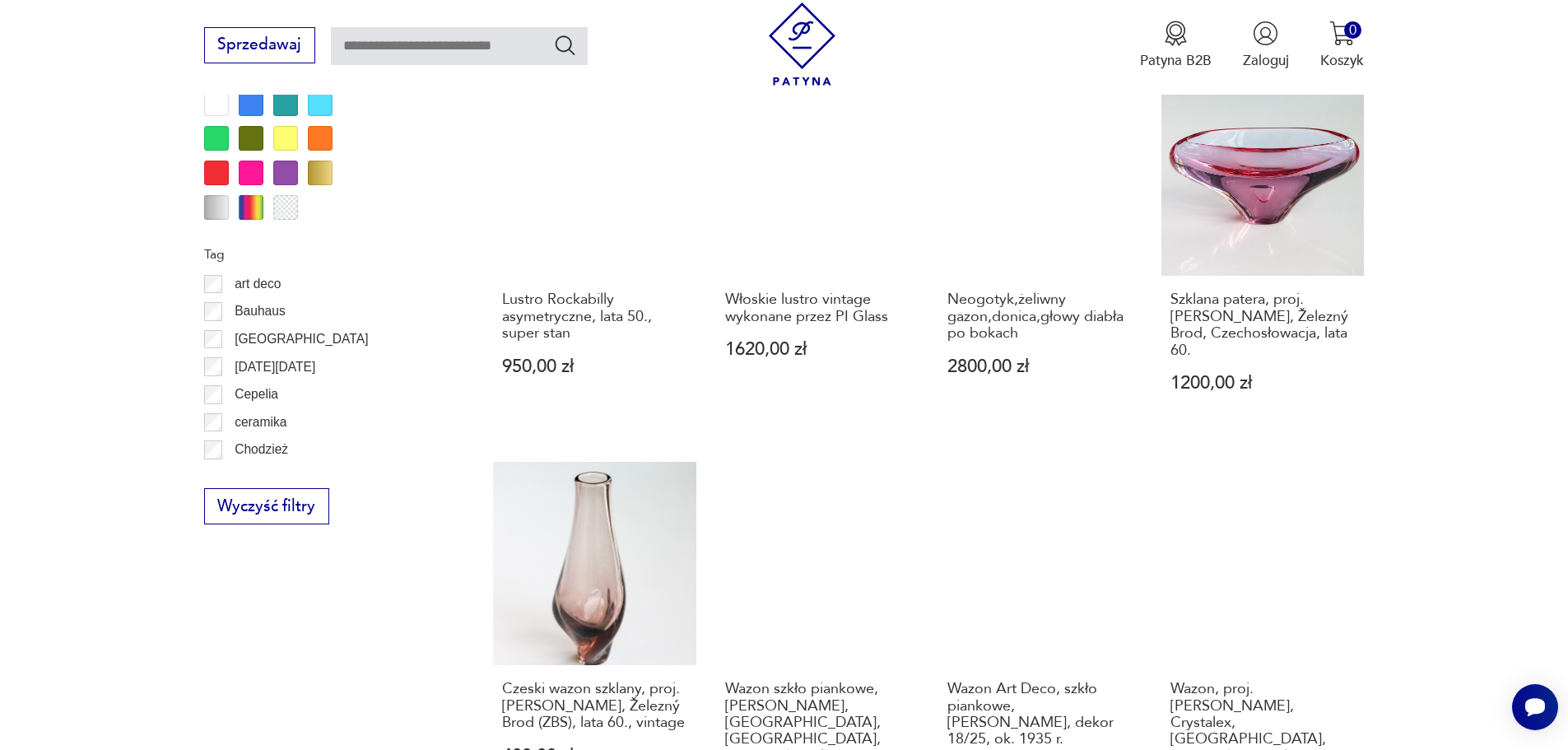
scroll to position [1563, 0]
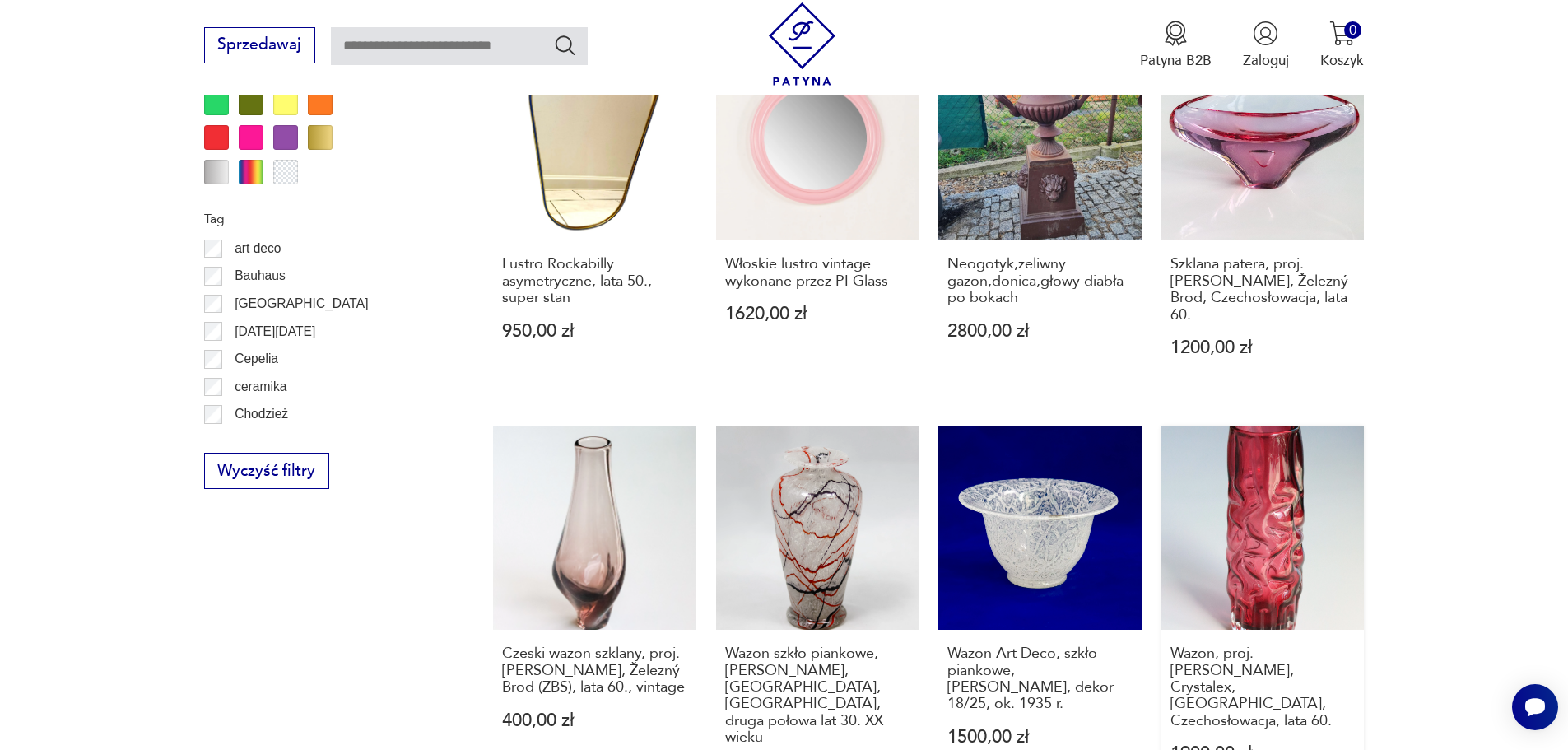
click at [1227, 471] on link "Wazon, proj. Pavel Hlava, Crystalex, Nový Bor, Czechosłowacja, lata 60. 1900,00…" at bounding box center [1263, 622] width 203 height 391
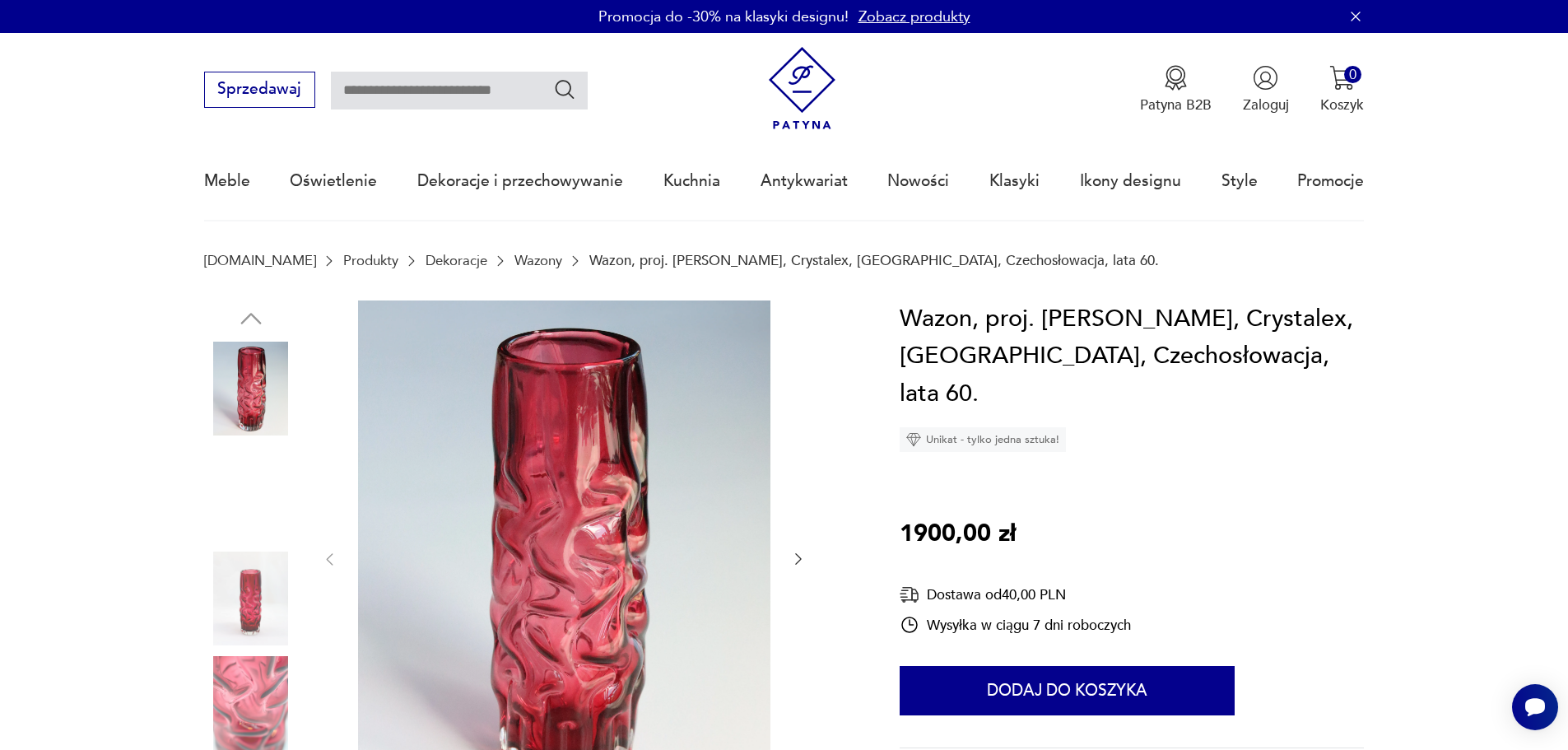
click at [507, 542] on img at bounding box center [564, 558] width 413 height 515
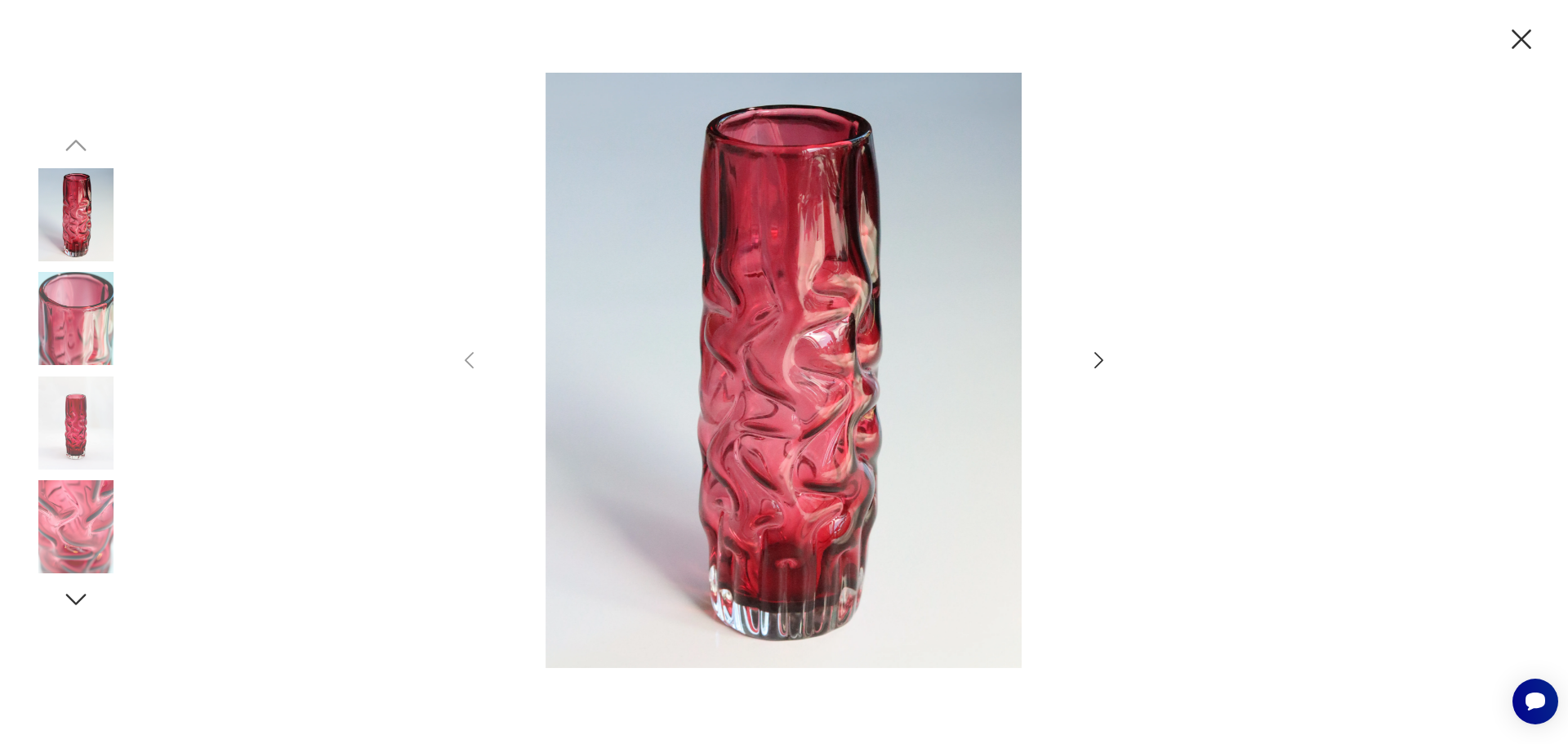
click at [1118, 365] on div at bounding box center [784, 372] width 1568 height 744
click at [1104, 361] on icon "button" at bounding box center [1098, 361] width 24 height 24
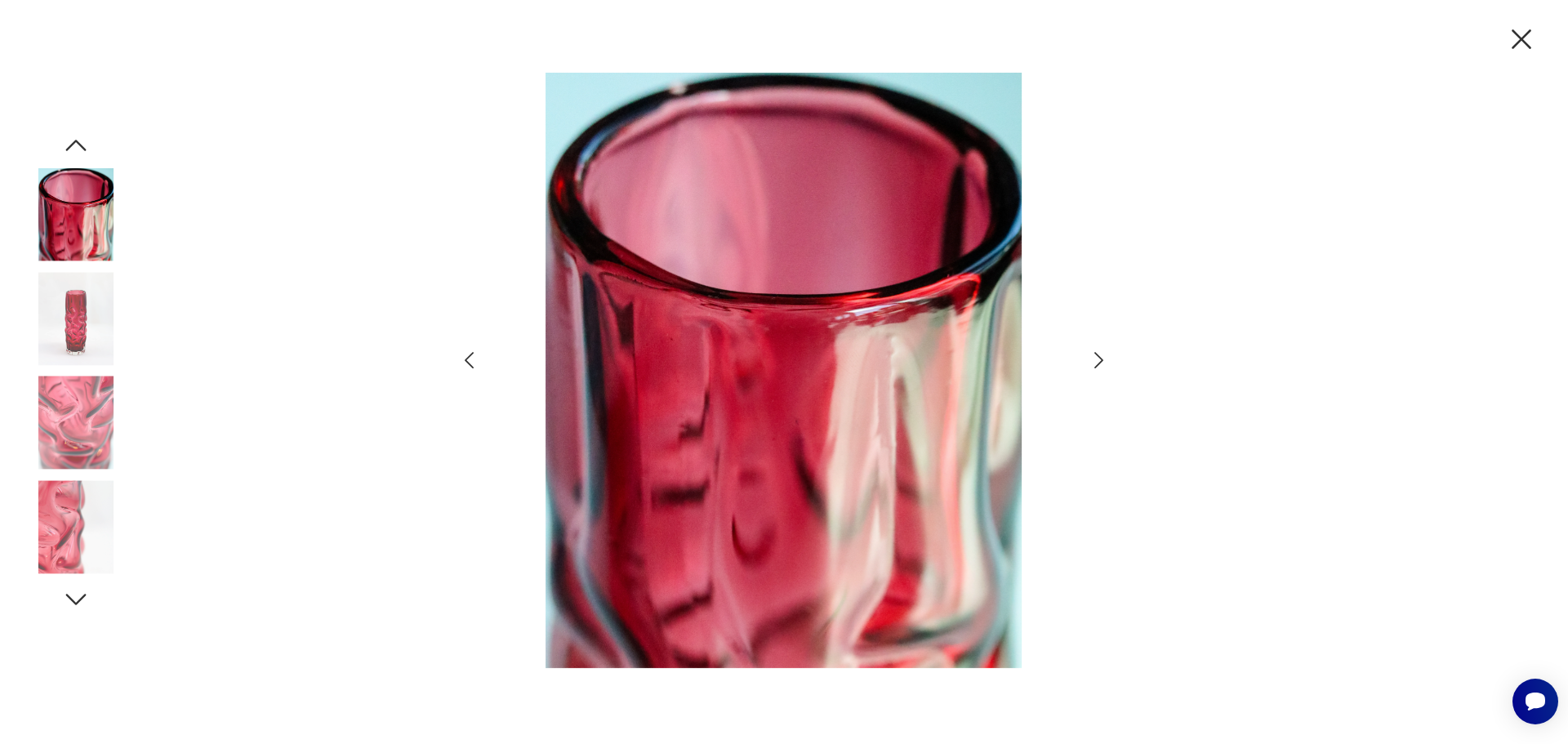
click at [1104, 361] on icon "button" at bounding box center [1098, 361] width 24 height 24
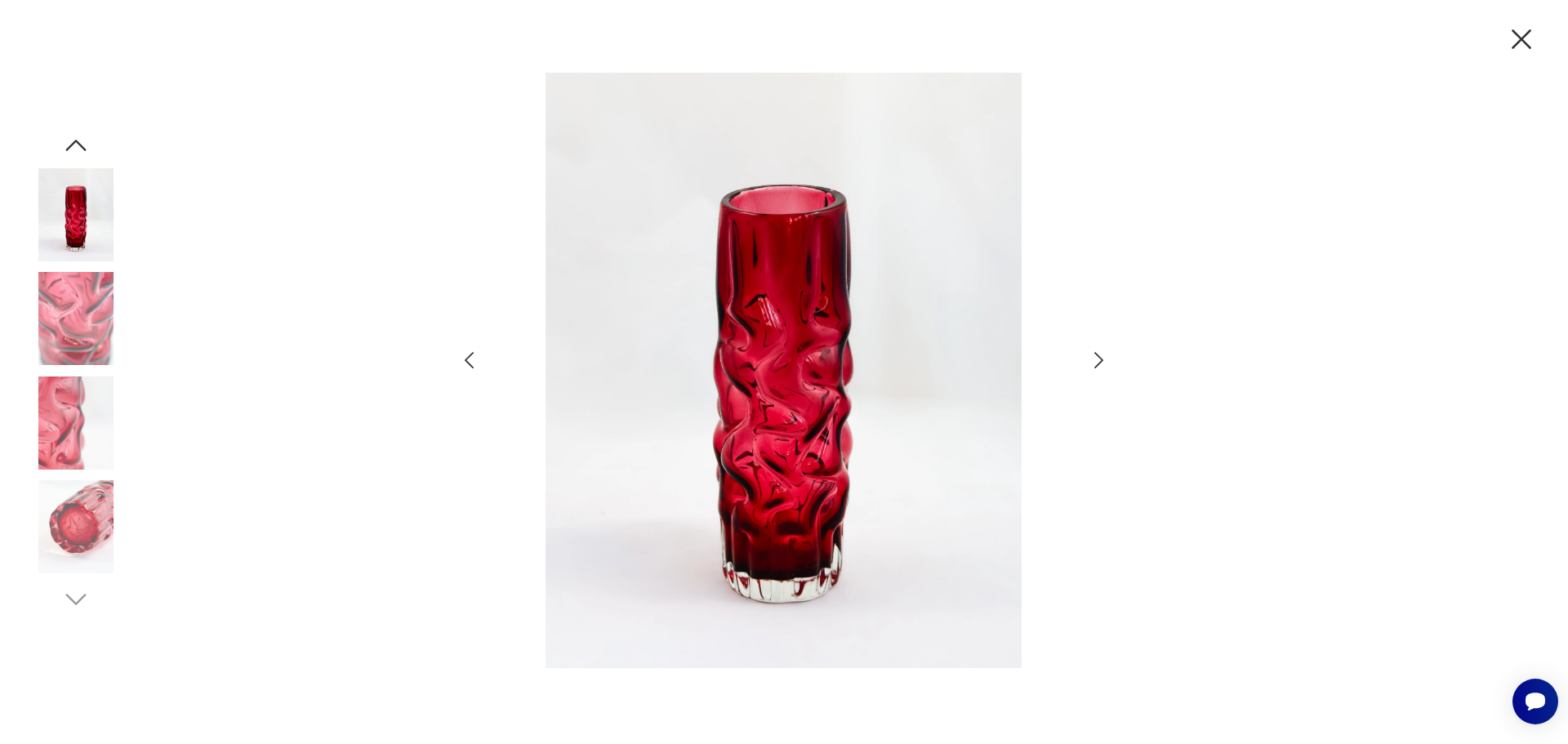
click at [1104, 361] on icon "button" at bounding box center [1098, 361] width 24 height 24
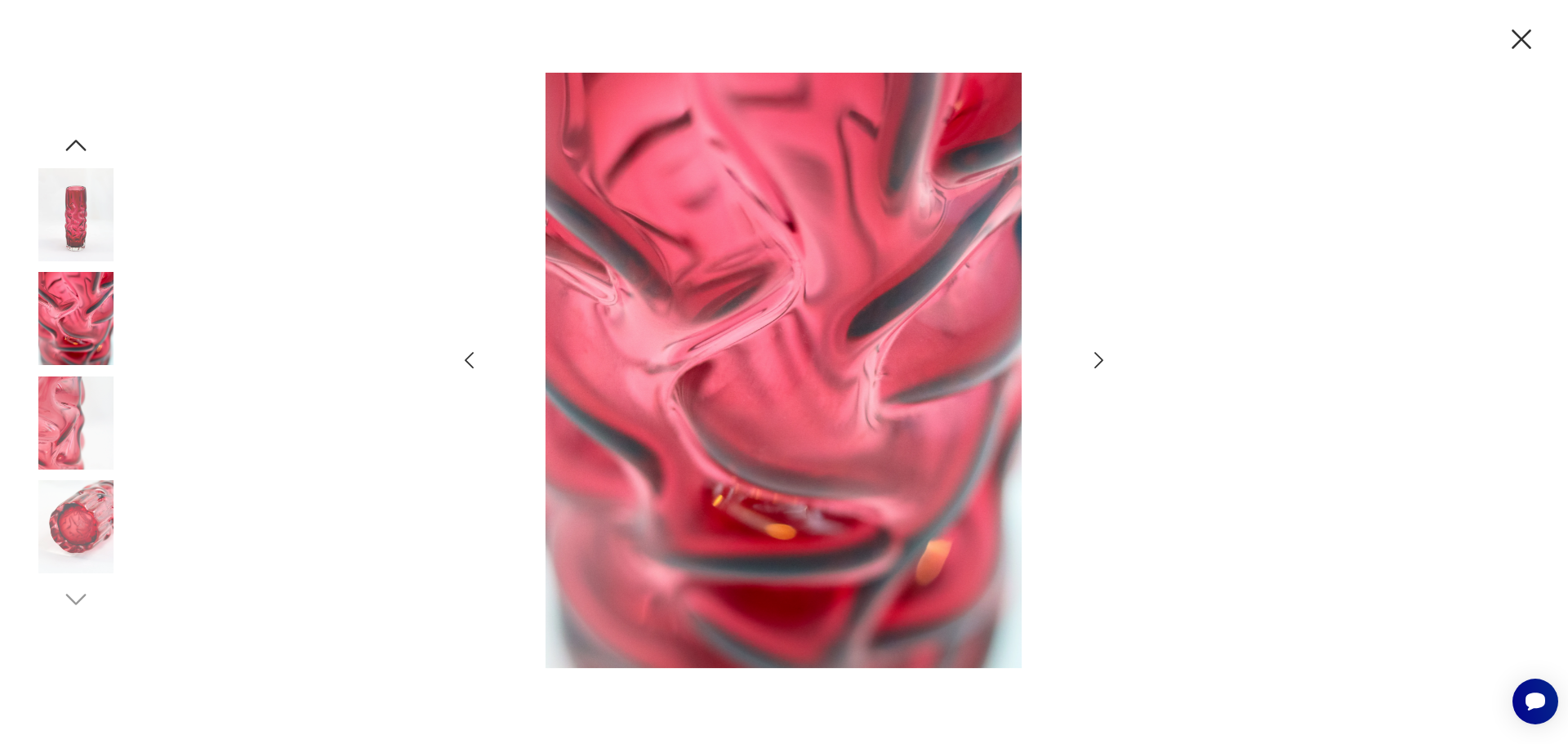
click at [1104, 361] on icon "button" at bounding box center [1098, 361] width 24 height 24
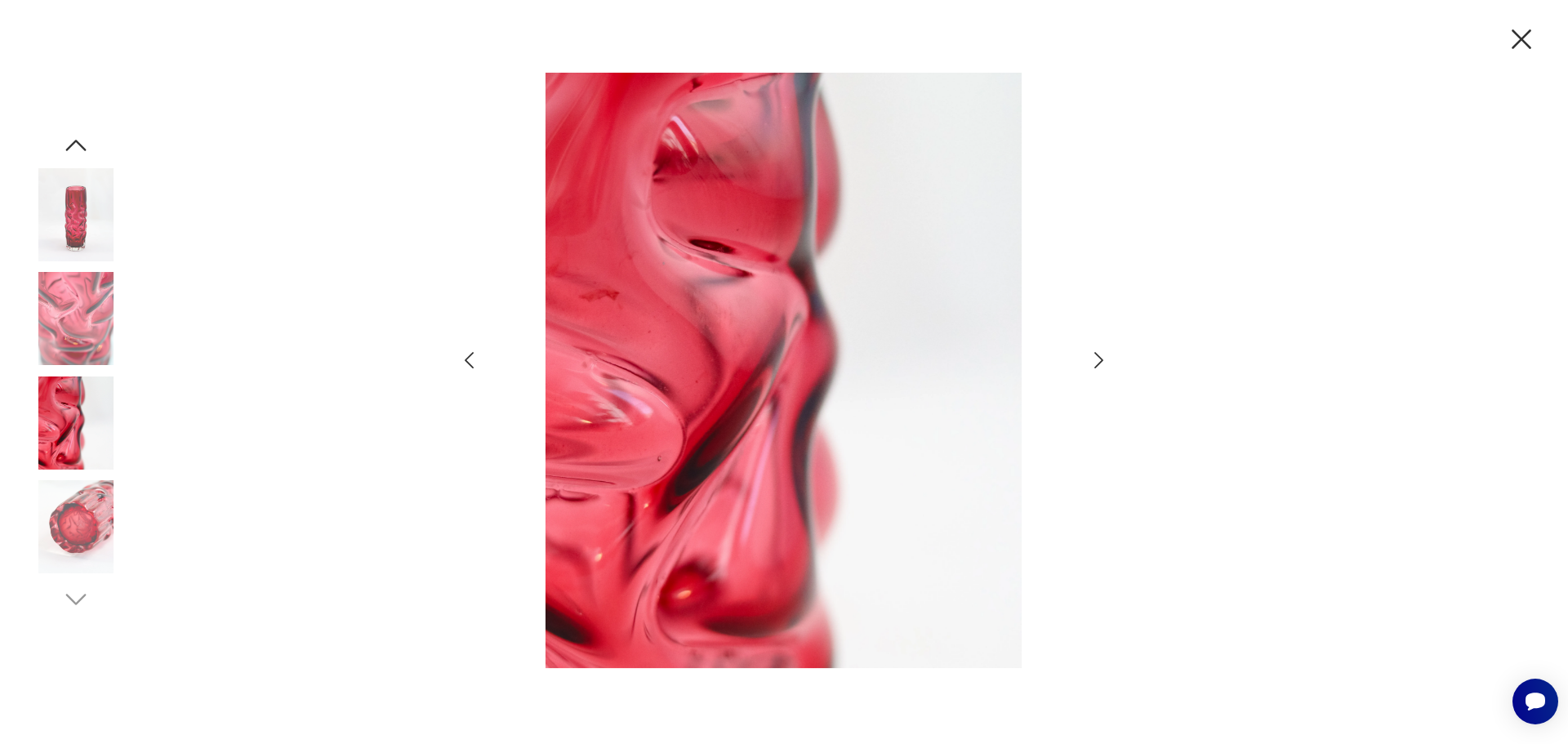
click at [1104, 361] on icon "button" at bounding box center [1098, 361] width 24 height 24
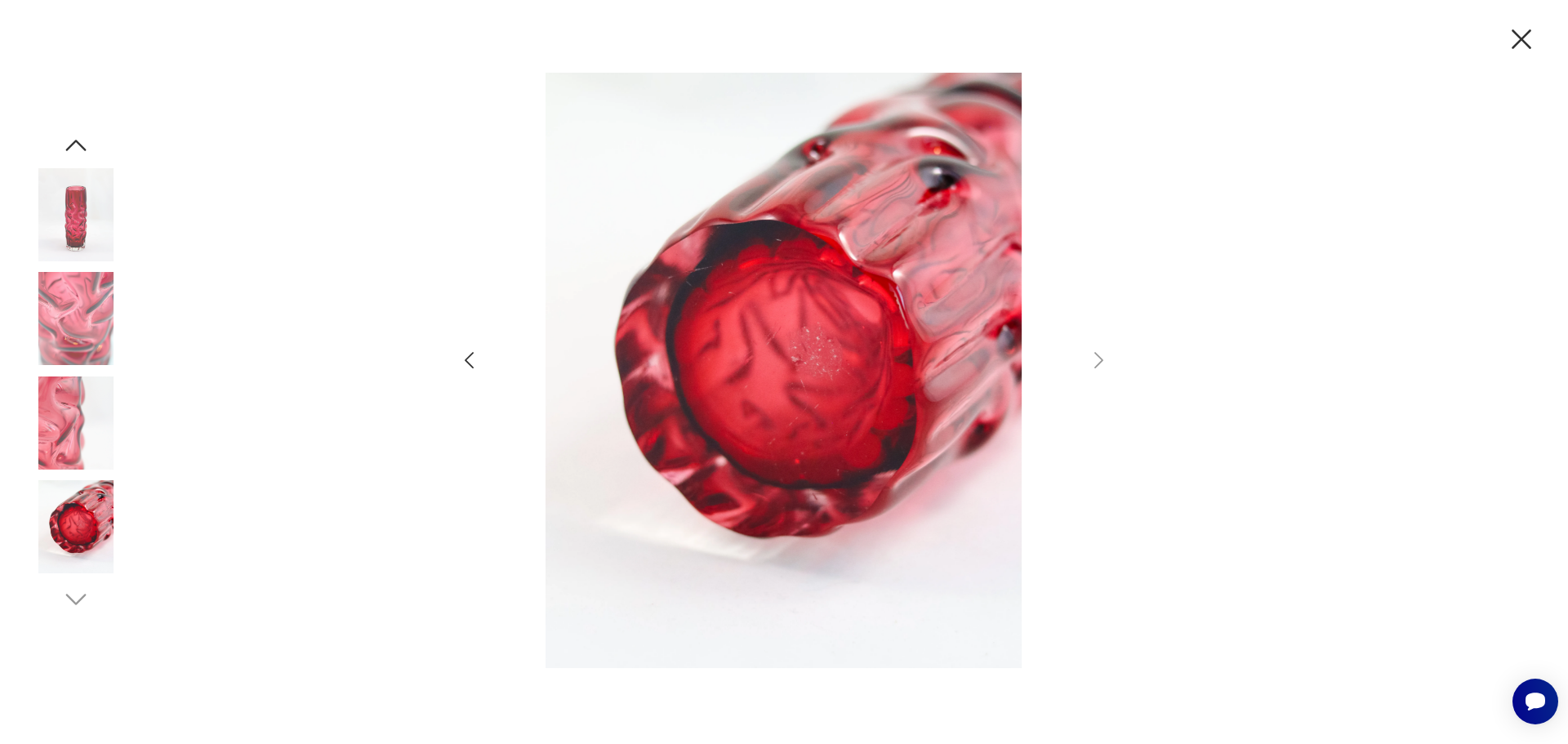
click at [1521, 39] on icon "button" at bounding box center [1521, 39] width 19 height 19
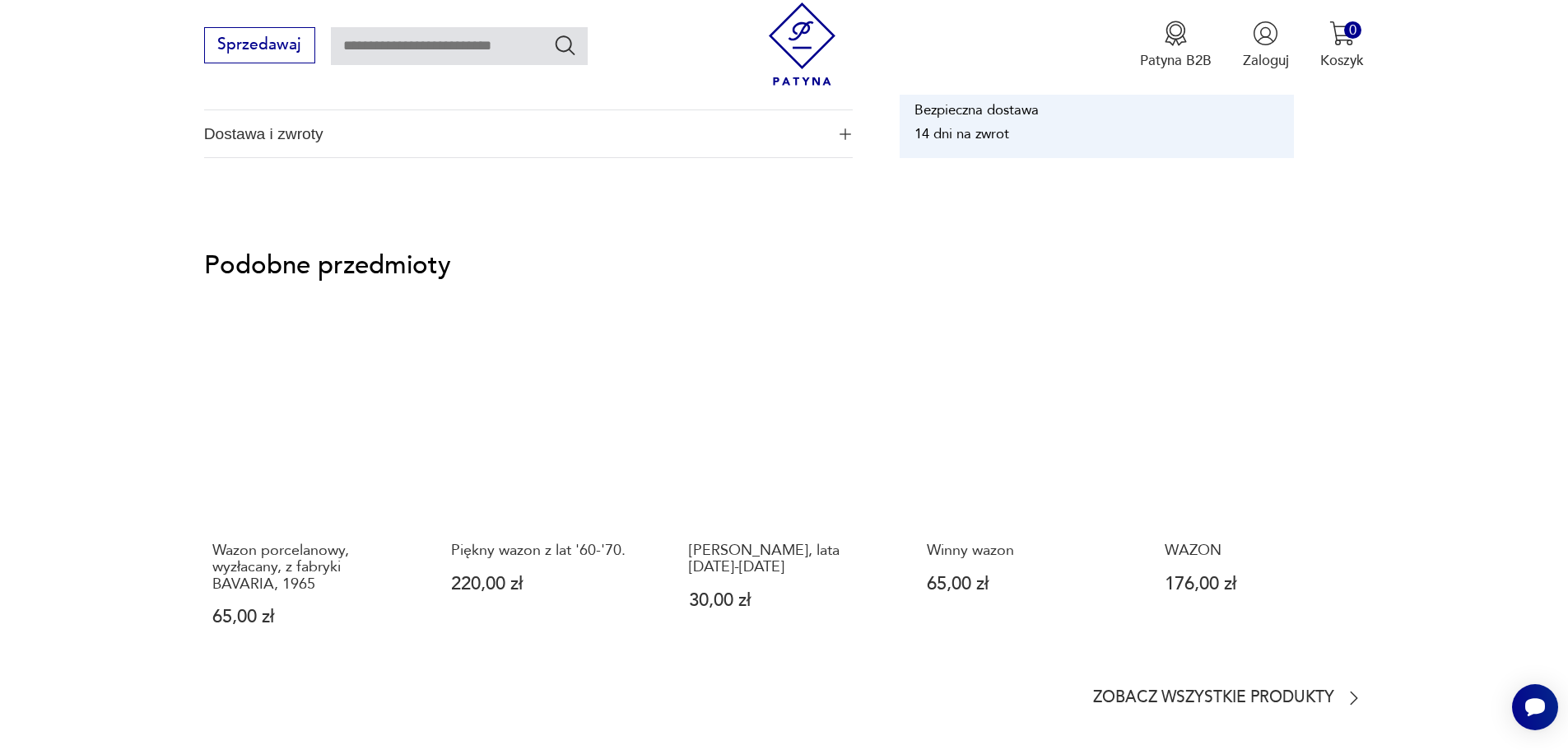
scroll to position [1340, 0]
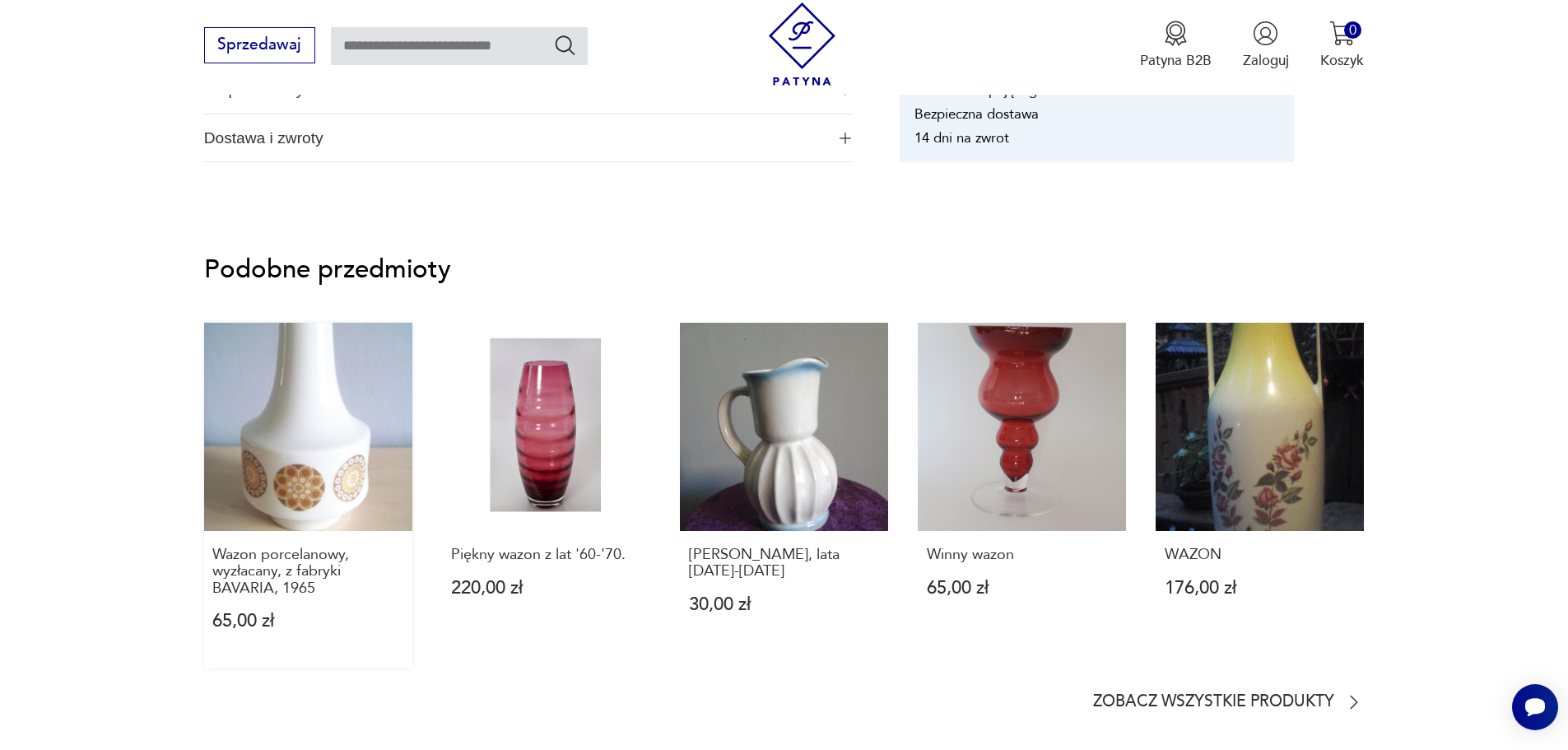
click at [325, 453] on link "Wazon porcelanowy, wyzłacany, z fabryki BAVARIA, 1965 65,00 zł" at bounding box center [309, 496] width 208 height 346
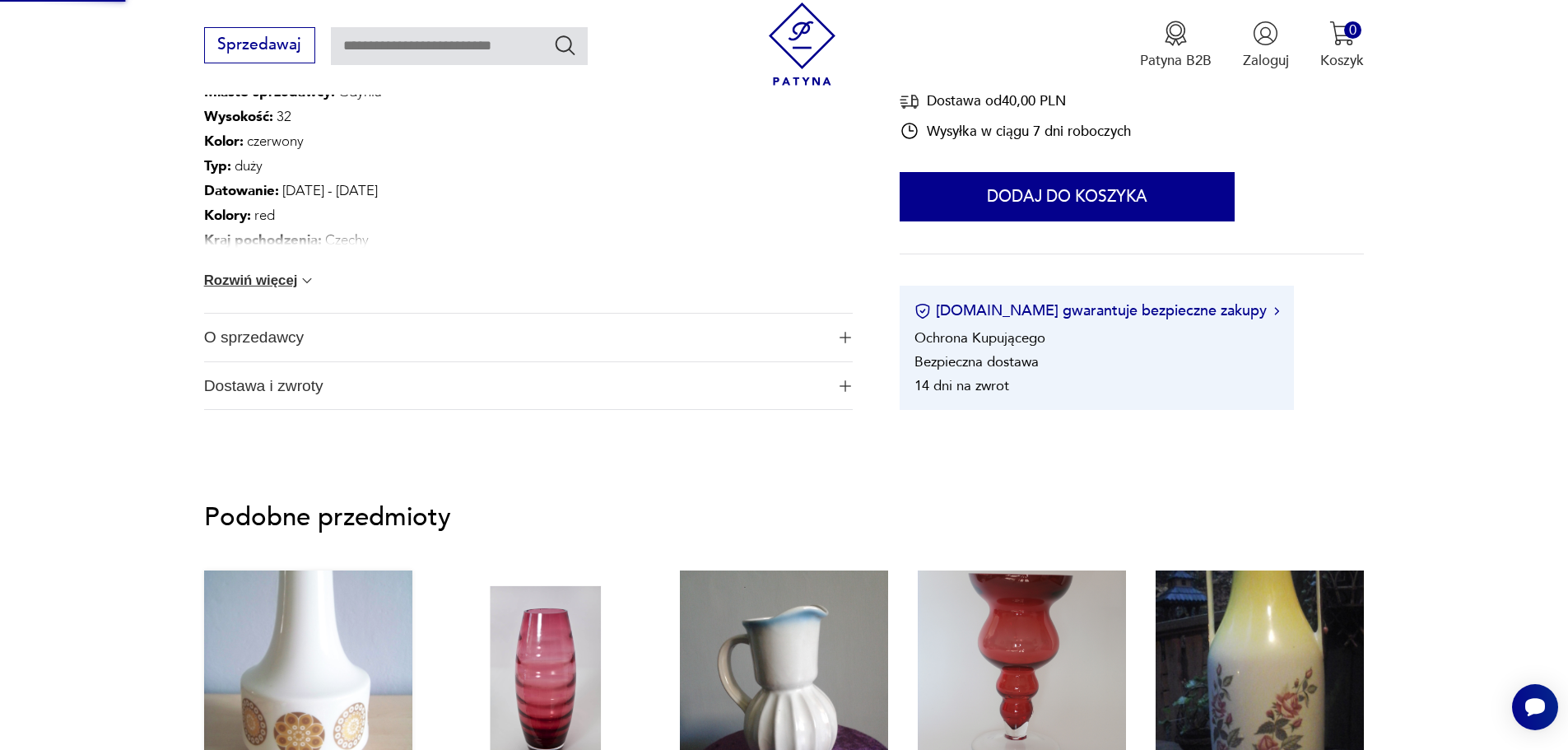
scroll to position [736, 0]
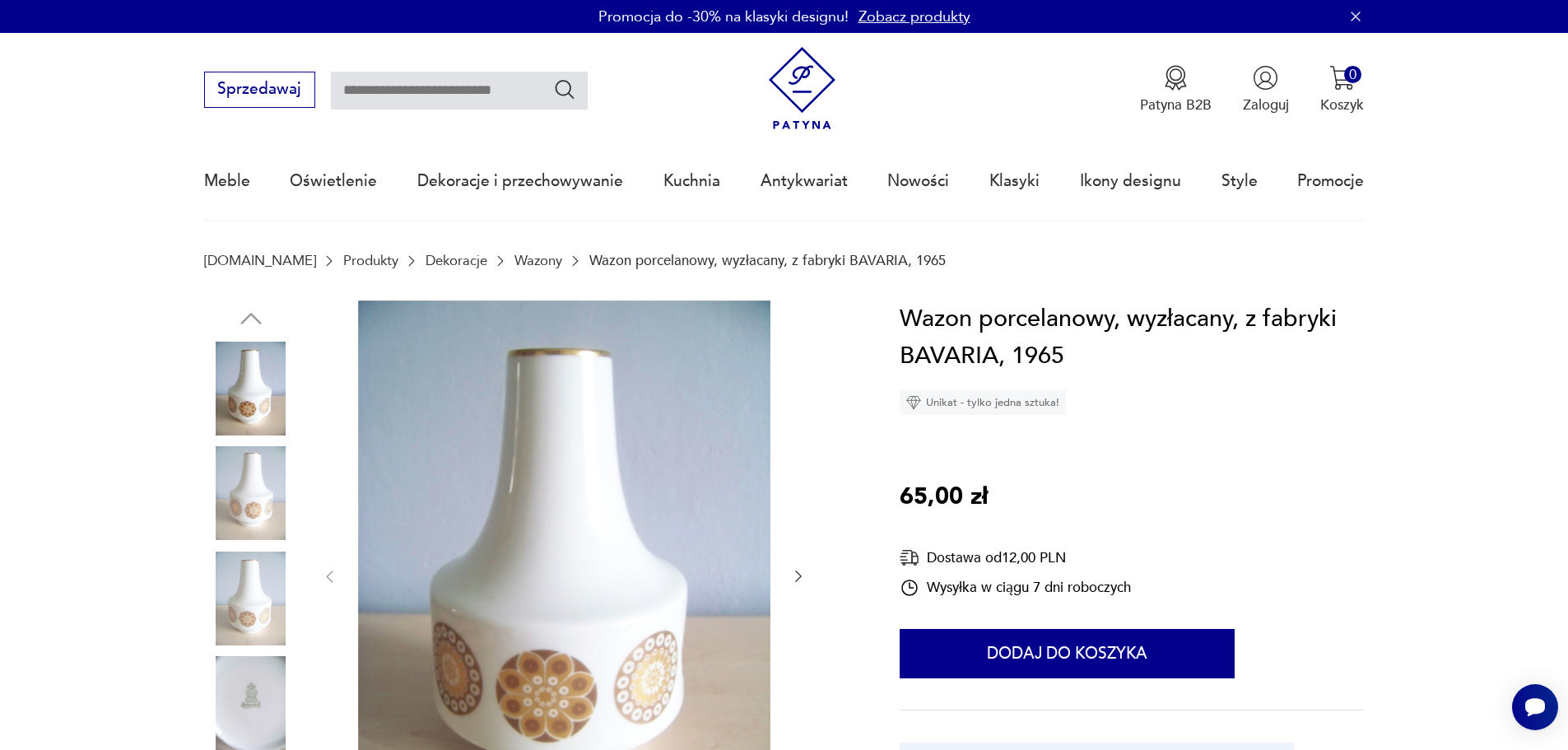
click at [637, 256] on p "Wazon porcelanowy, wyzłacany, z fabryki BAVARIA, 1965" at bounding box center [768, 260] width 357 height 15
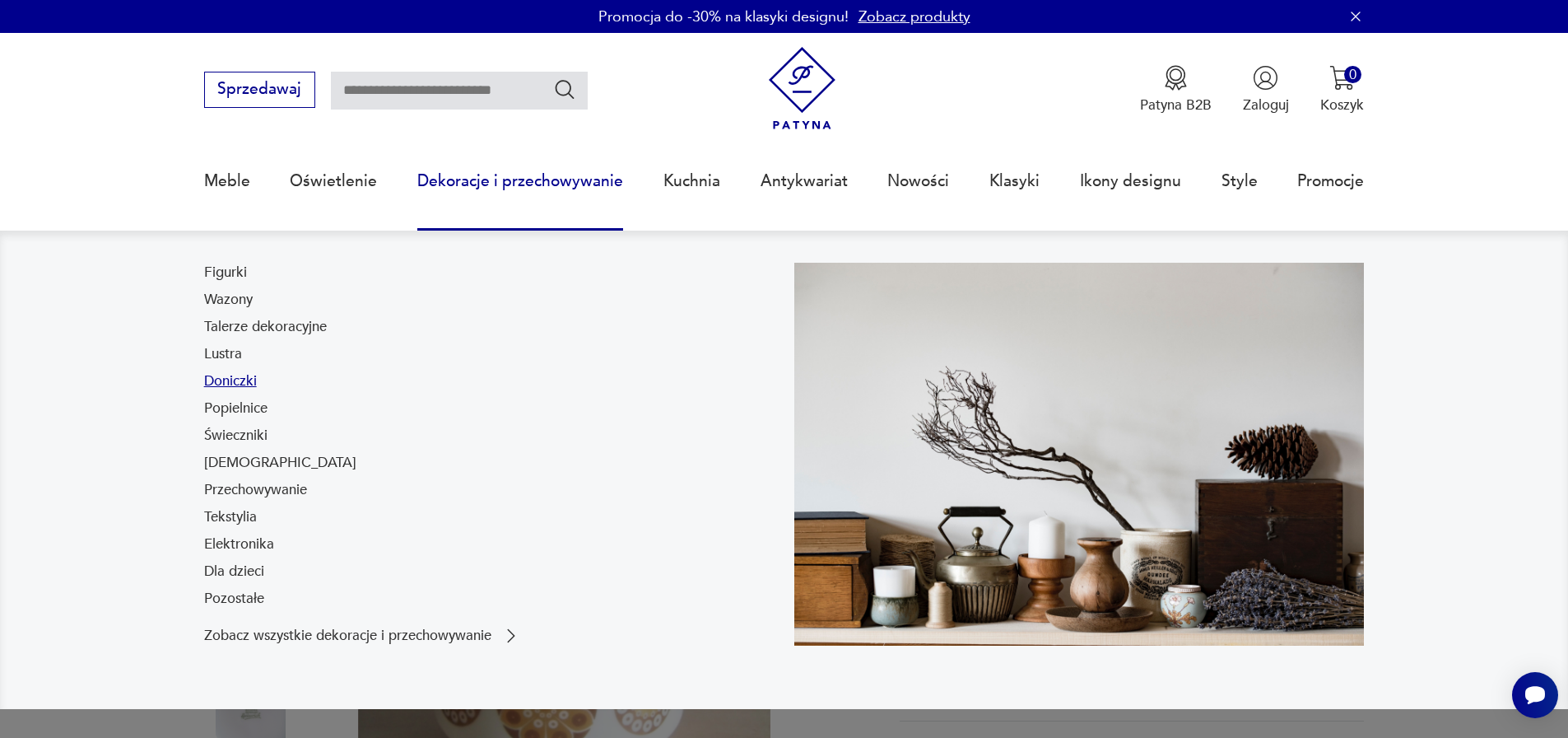
click at [223, 383] on link "Doniczki" at bounding box center [230, 381] width 53 height 19
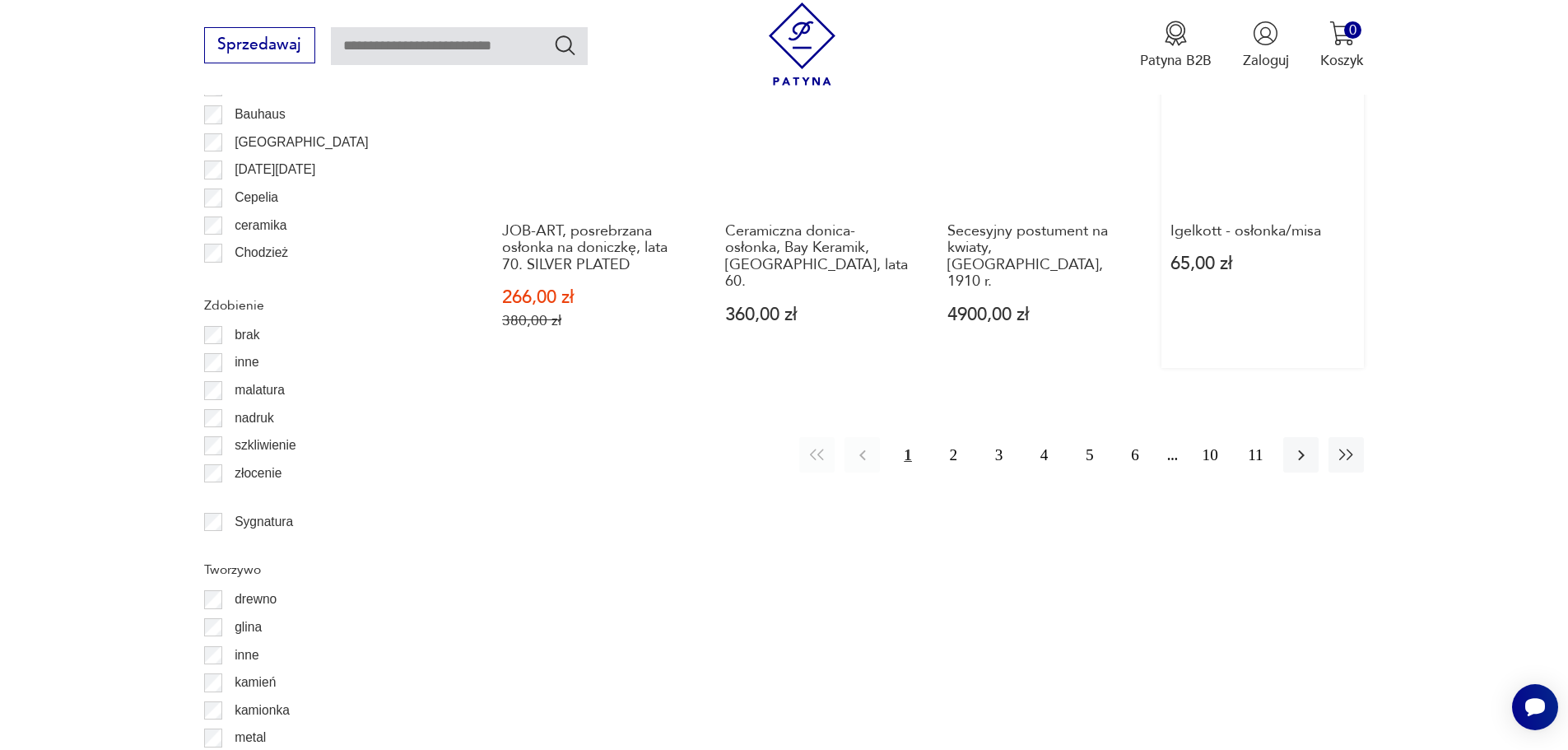
scroll to position [2030, 0]
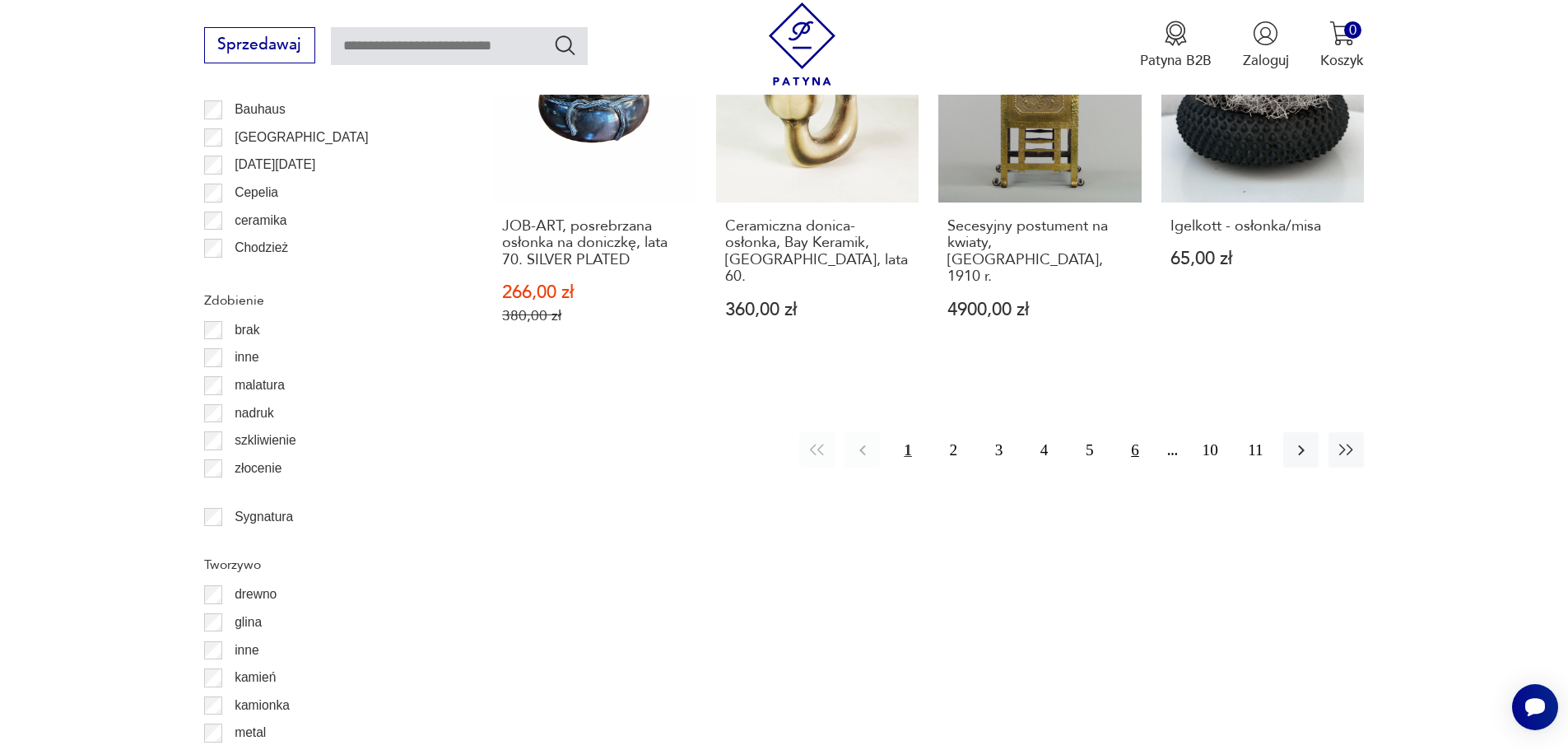
click at [1131, 436] on button "6" at bounding box center [1134, 449] width 36 height 36
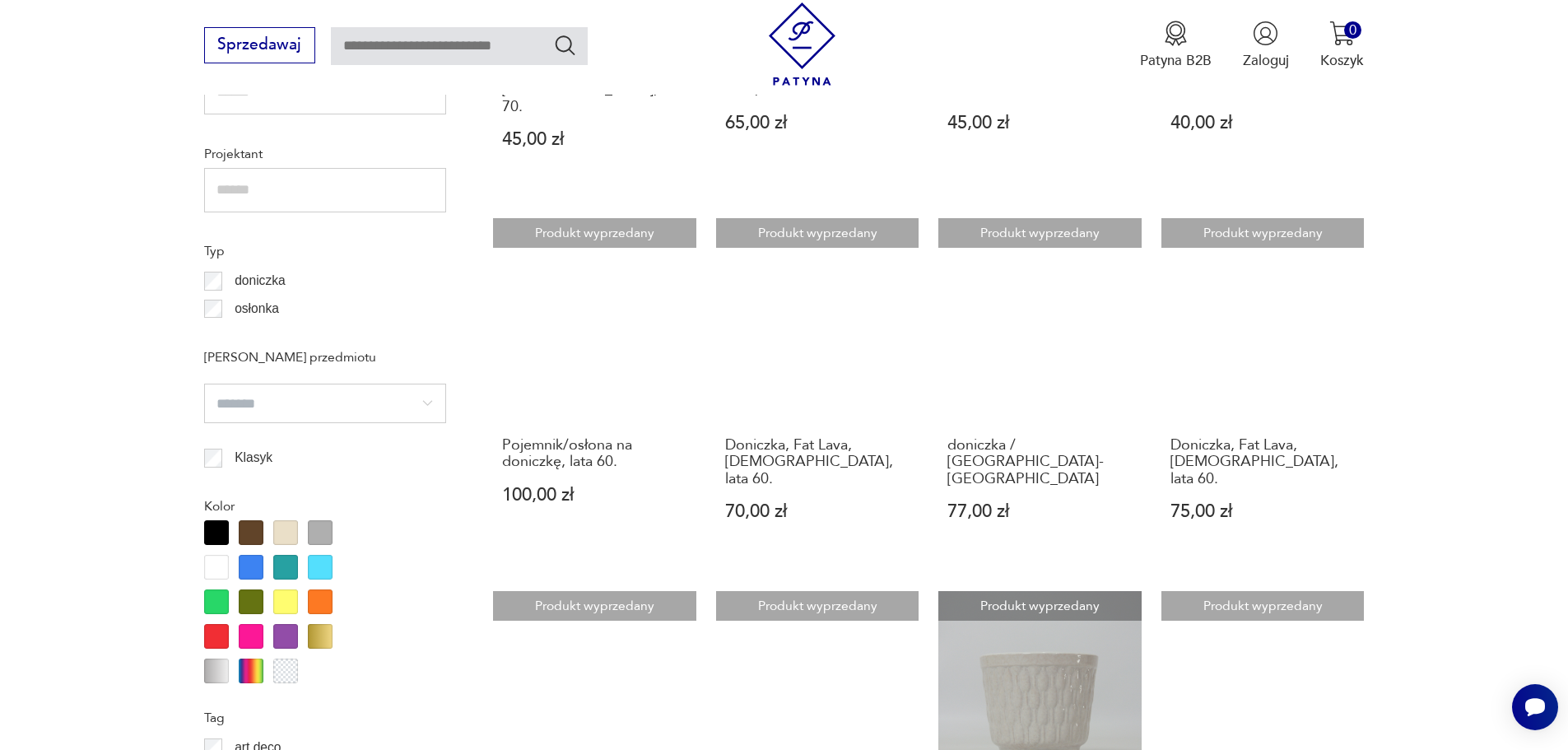
scroll to position [1371, 0]
